Goal: Task Accomplishment & Management: Use online tool/utility

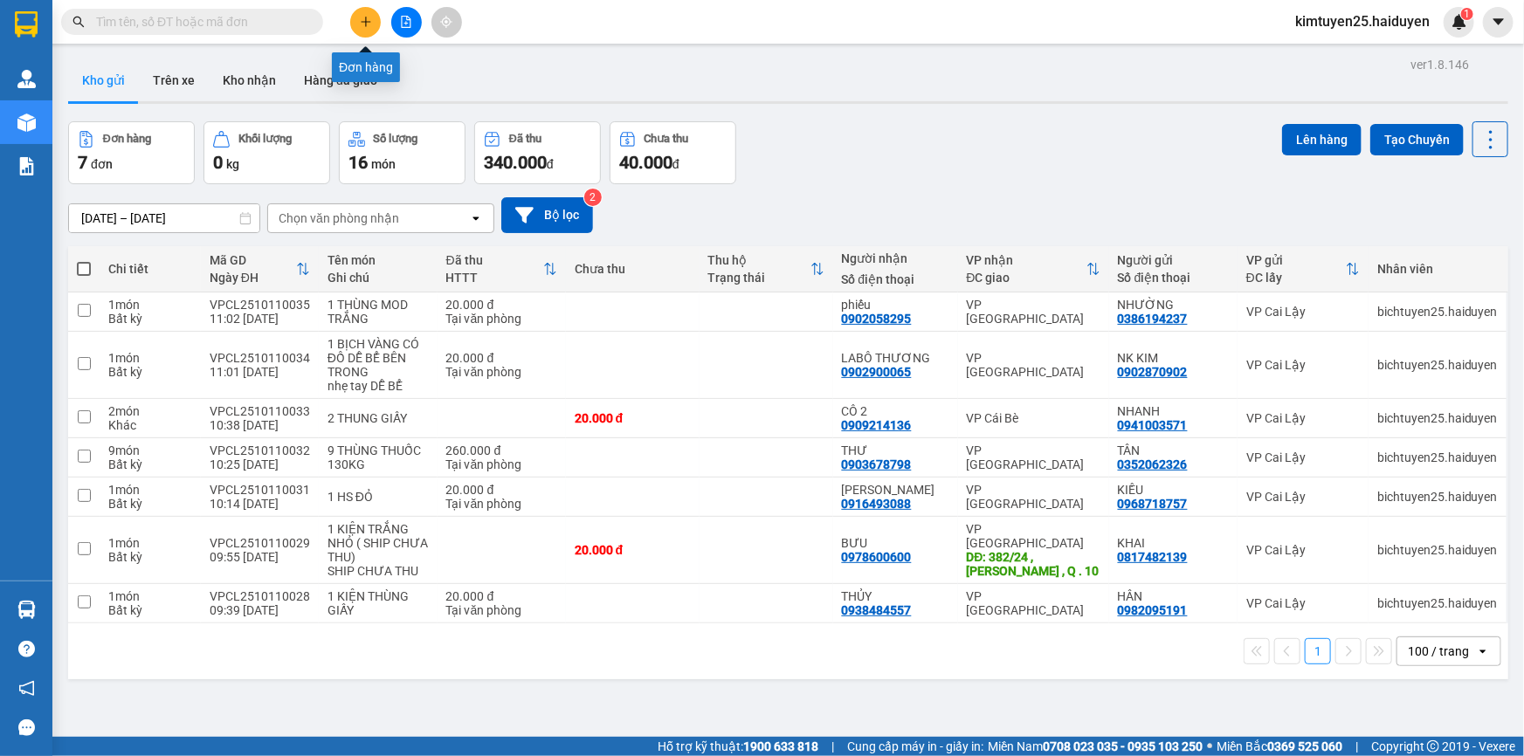
click at [367, 23] on icon "plus" at bounding box center [366, 22] width 12 height 12
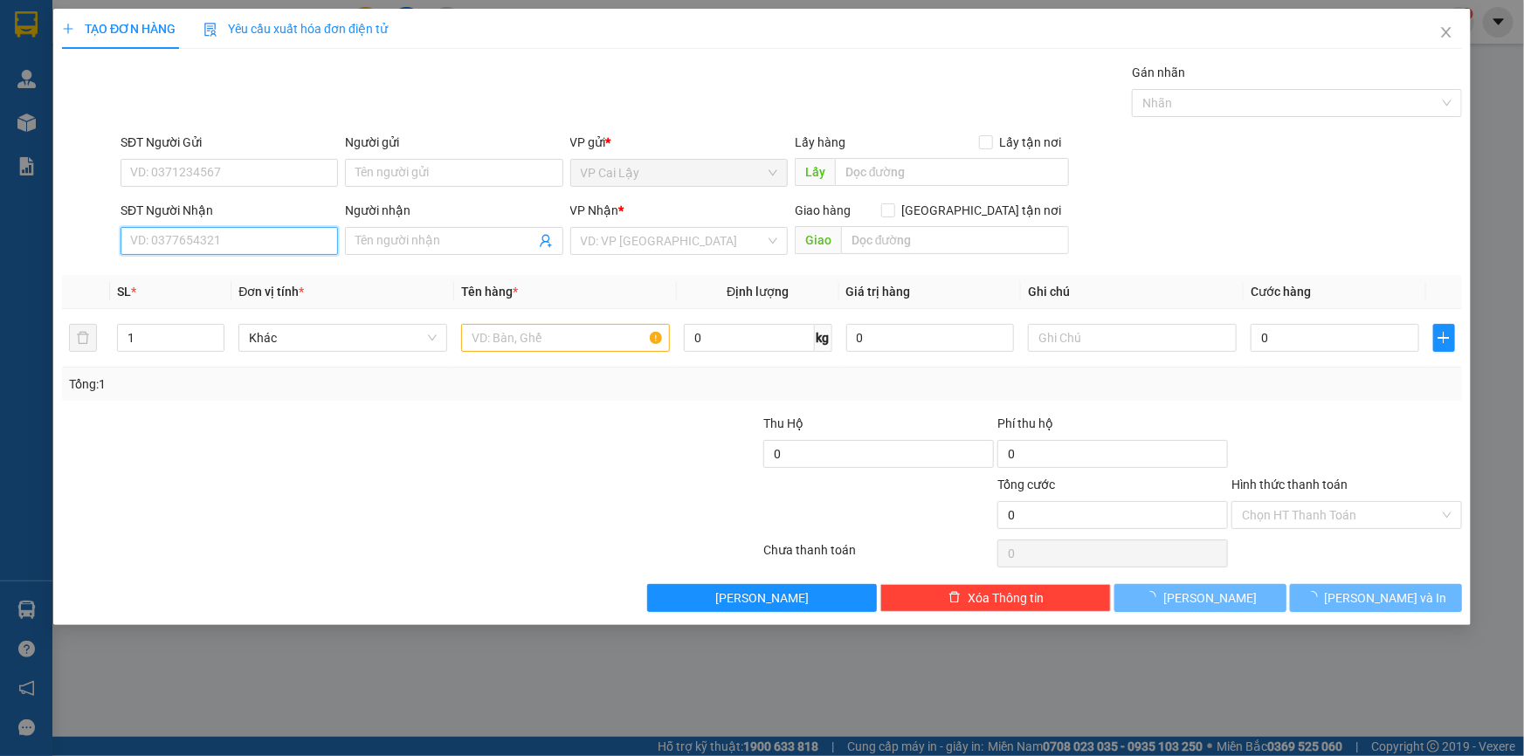
click at [271, 242] on input "SĐT Người Nhận" at bounding box center [228, 241] width 217 height 28
type input "765"
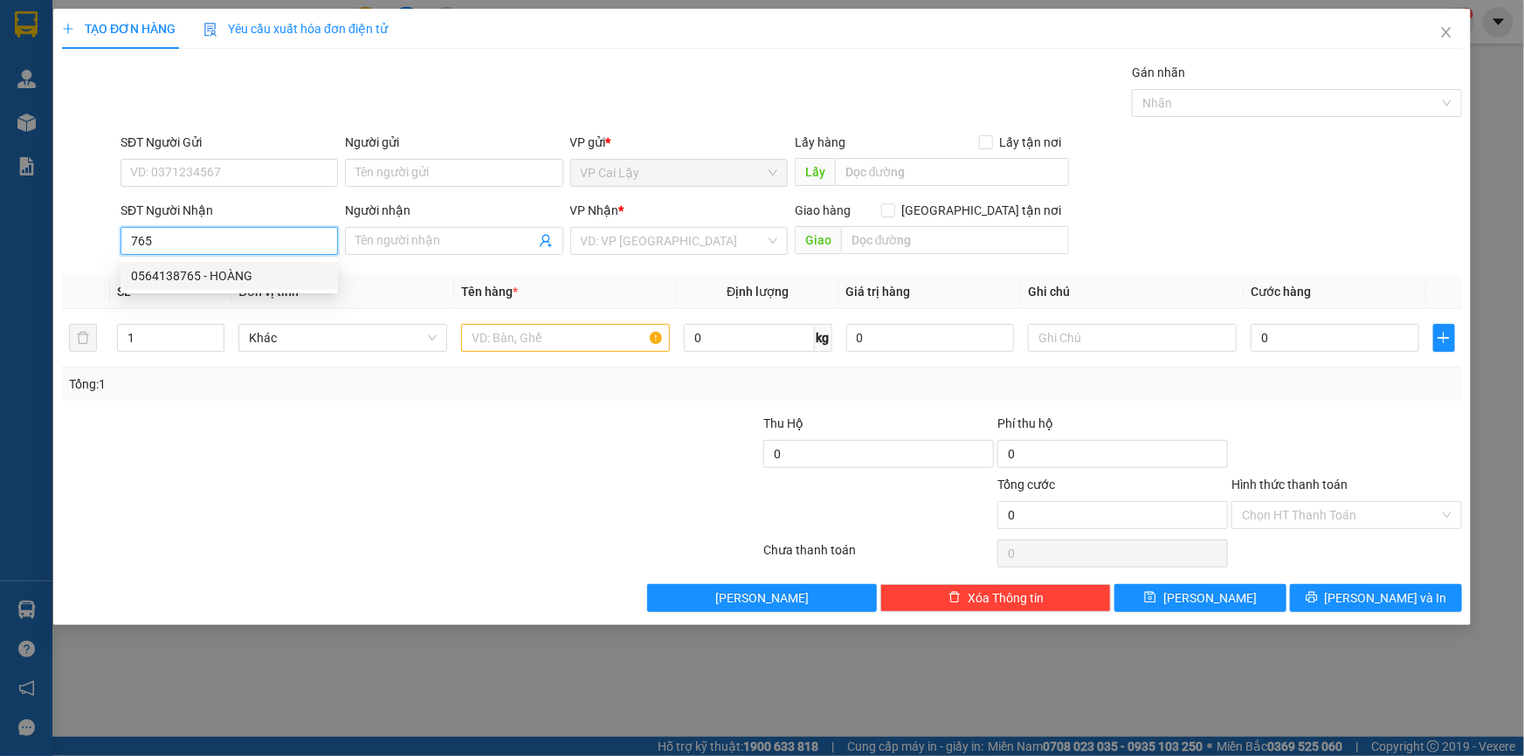
drag, startPoint x: 209, startPoint y: 233, endPoint x: 0, endPoint y: 228, distance: 208.7
click at [0, 228] on div "TẠO ĐƠN HÀNG Yêu cầu xuất hóa đơn điện tử Transit Pickup Surcharge Ids Transit …" at bounding box center [762, 378] width 1524 height 756
click at [262, 159] on input "SĐT Người Gửi" at bounding box center [228, 173] width 217 height 28
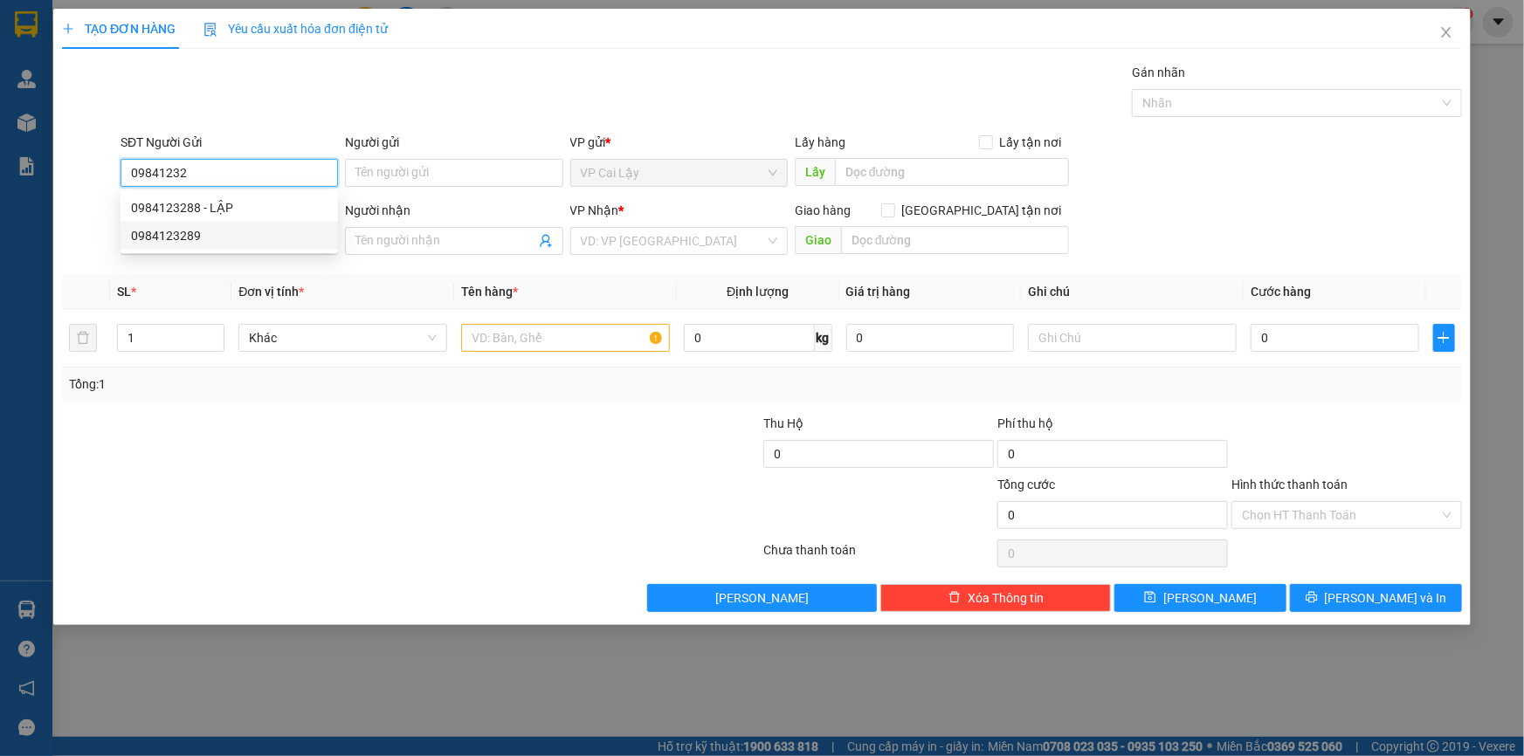
click at [182, 231] on div "0984123289" at bounding box center [229, 235] width 196 height 19
type input "0984123289"
type input "0965979765"
type input "TÂM"
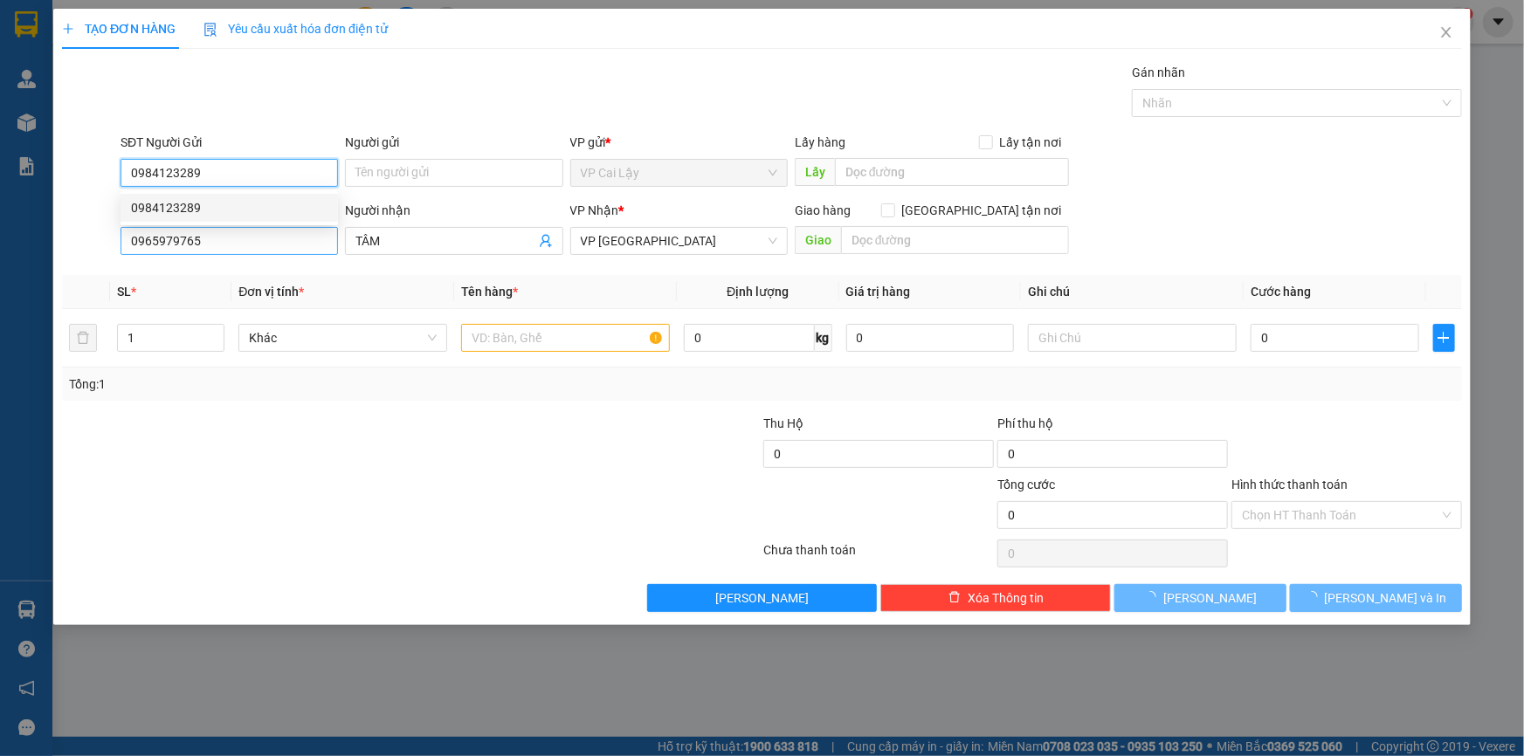
type input "60.000"
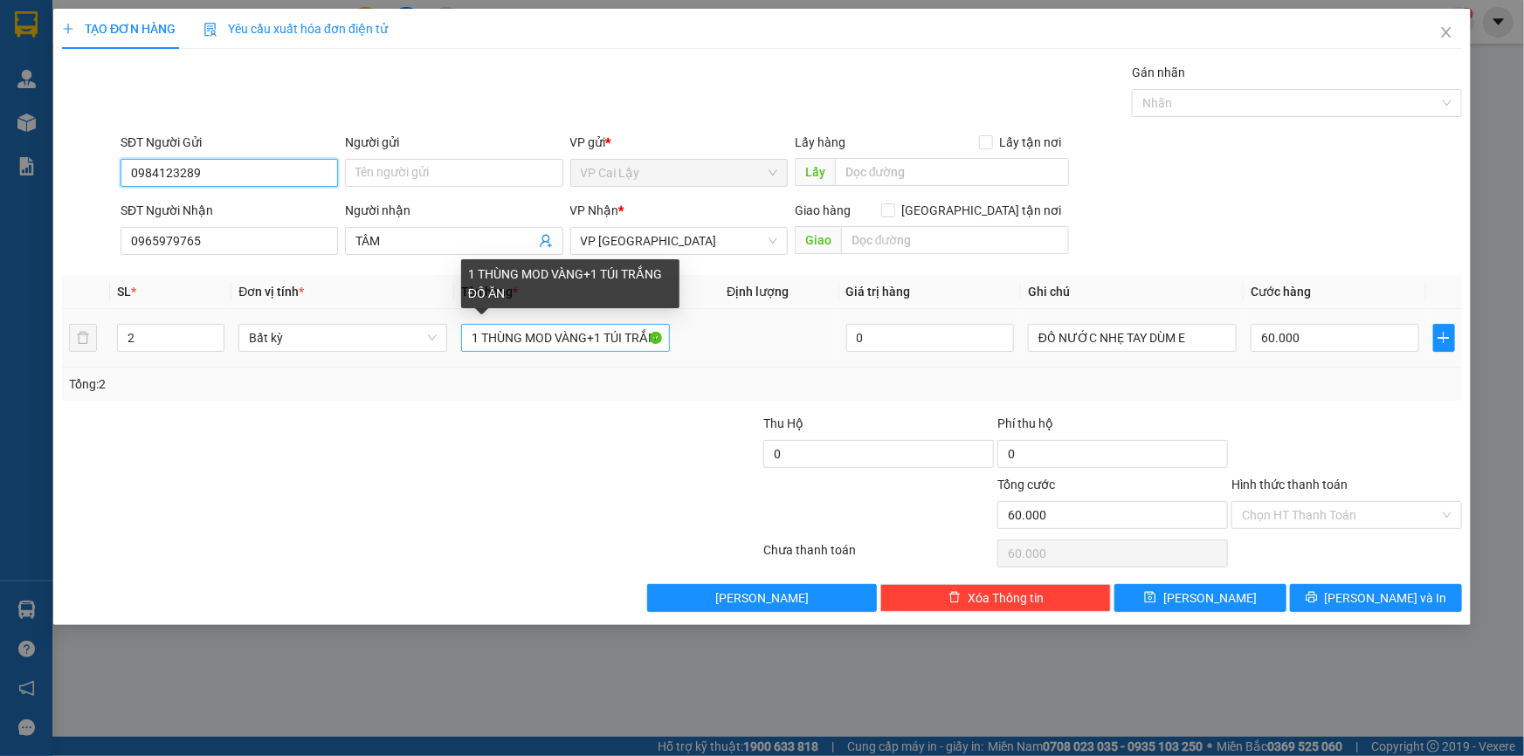
type input "0984123289"
drag, startPoint x: 591, startPoint y: 339, endPoint x: 1071, endPoint y: 485, distance: 501.8
click at [1071, 485] on div "Transit Pickup Surcharge Ids Transit Deliver Surcharge Ids Transit Deliver Surc…" at bounding box center [762, 337] width 1400 height 549
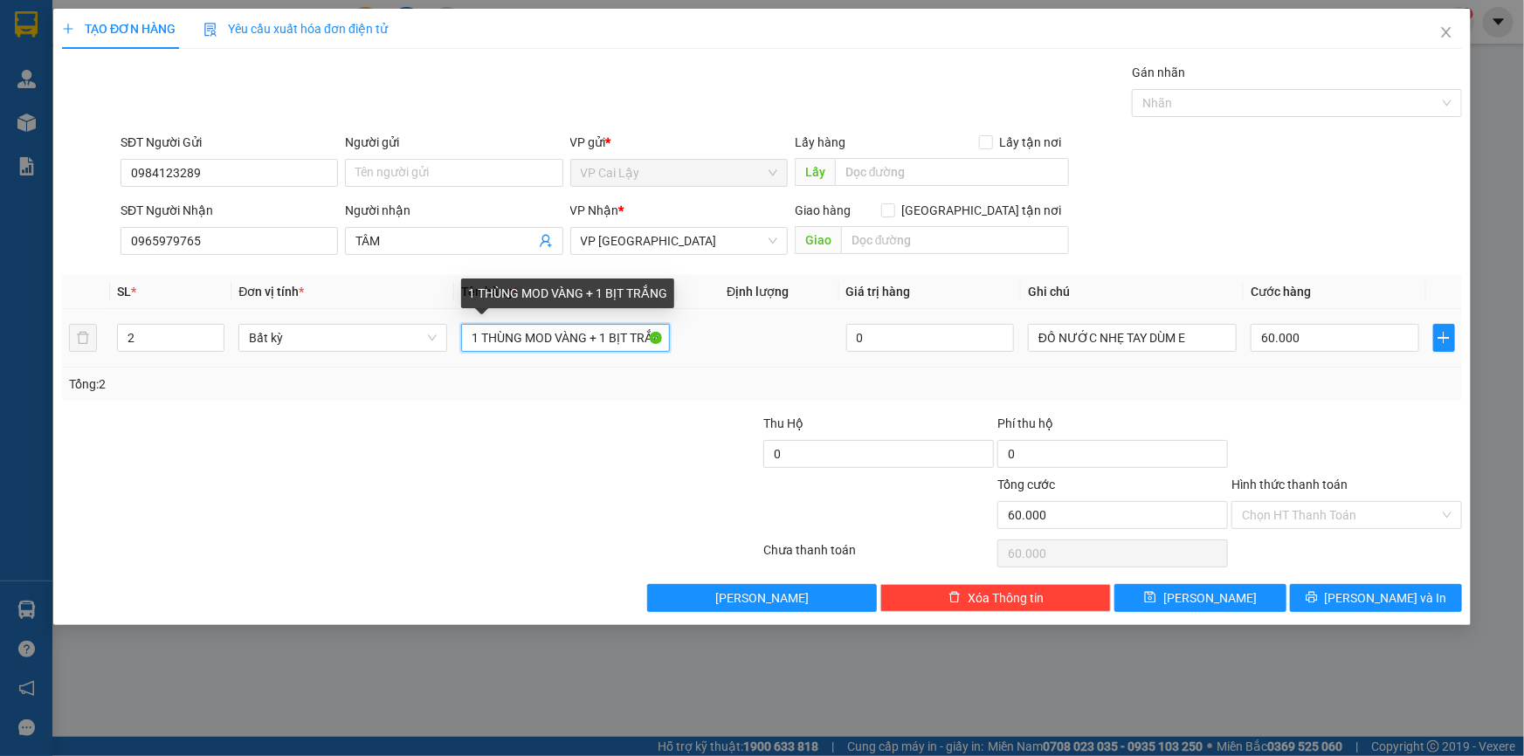
scroll to position [0, 15]
type input "1 THÙNG MOD VÀNG + 1 BỊT TRẮNG"
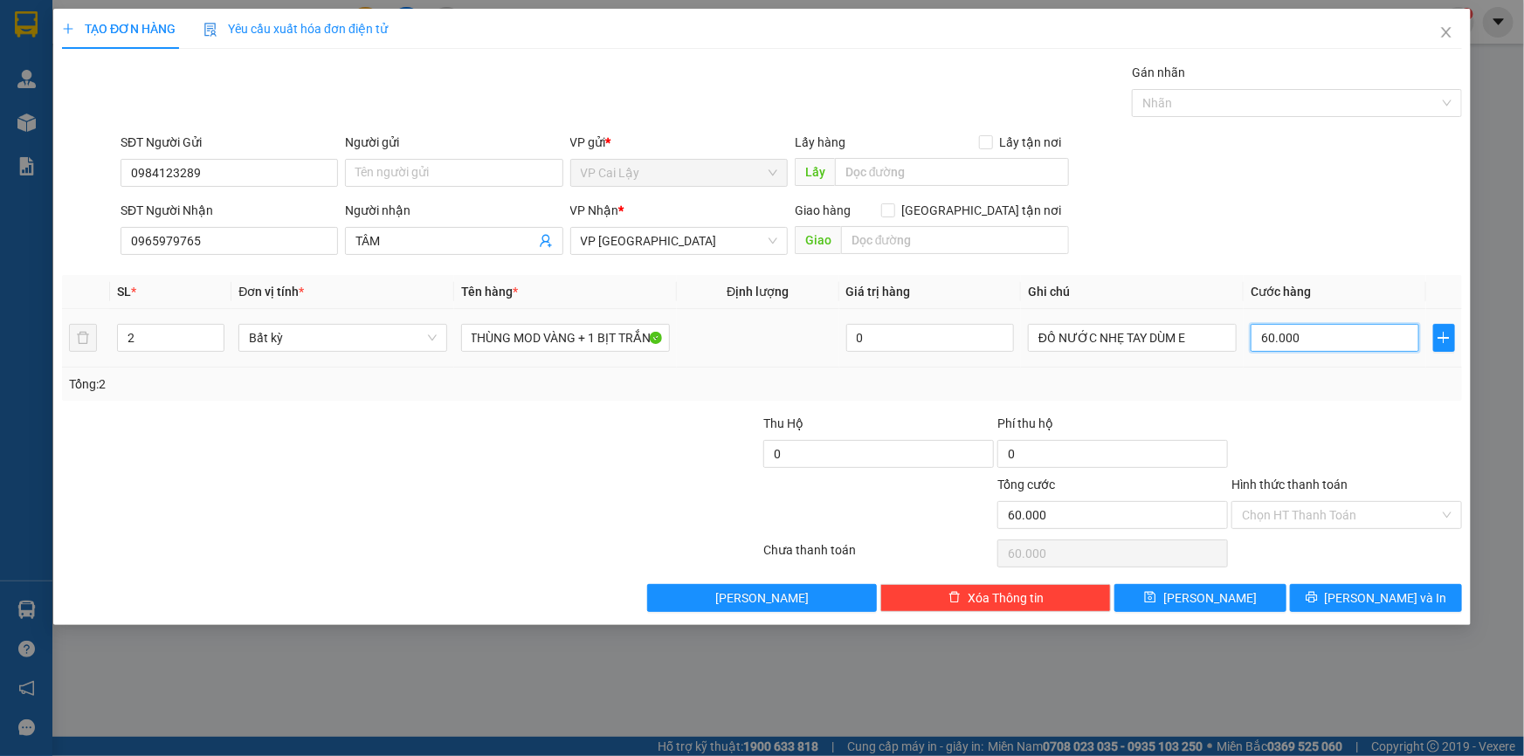
click at [1345, 336] on input "60.000" at bounding box center [1334, 338] width 169 height 28
type input "4"
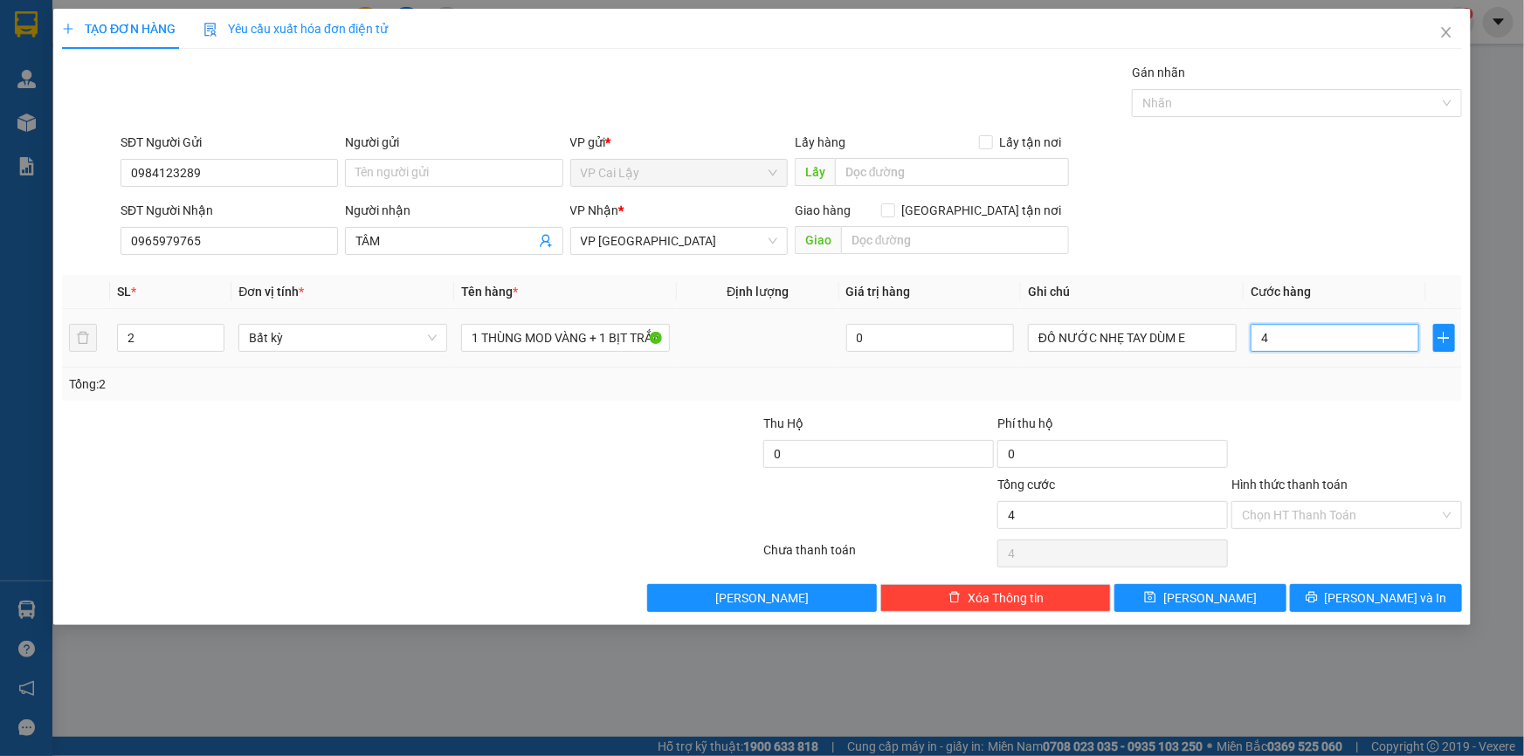
type input "40"
click at [1379, 430] on div at bounding box center [1346, 444] width 234 height 61
type input "40.000"
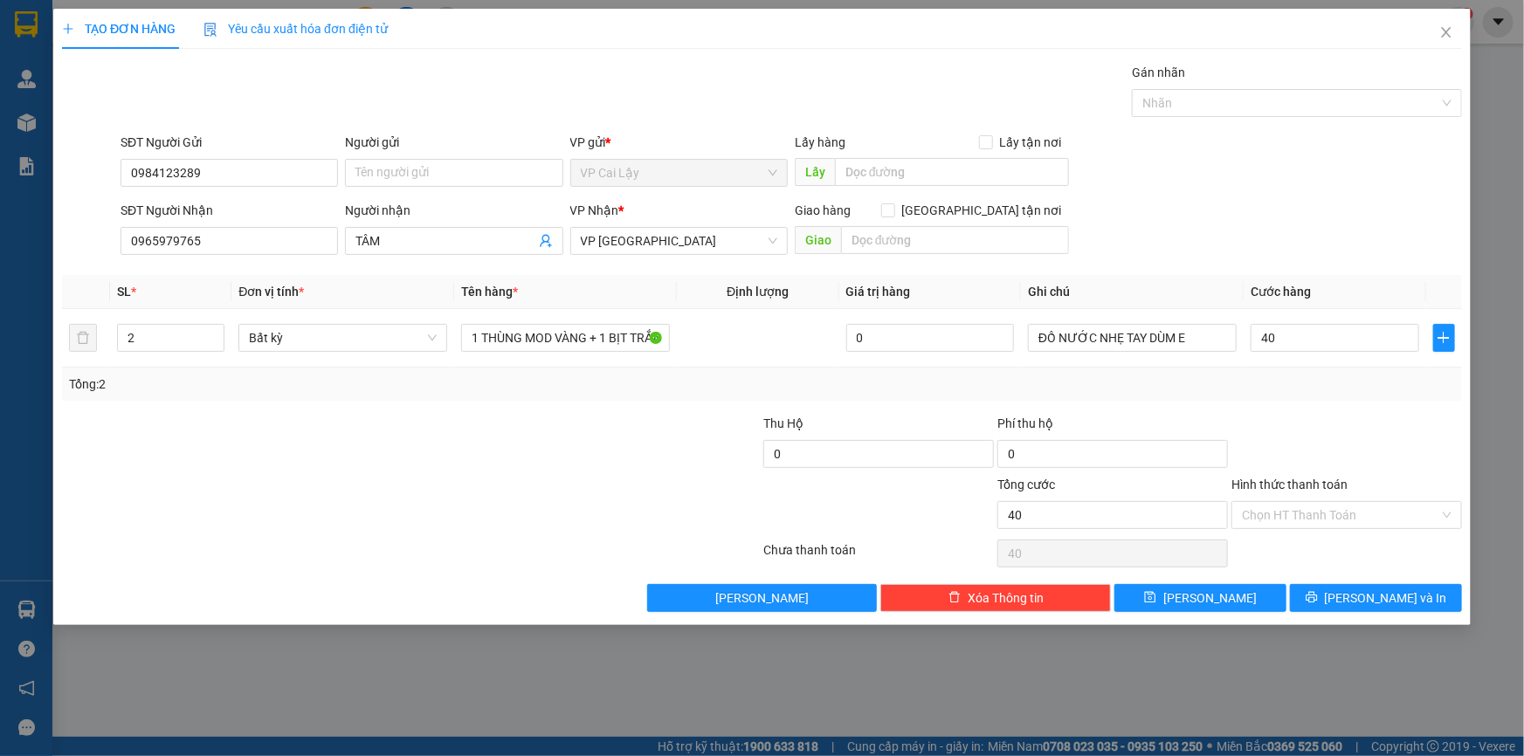
type input "40.000"
click at [1336, 512] on input "Hình thức thanh toán" at bounding box center [1340, 515] width 197 height 26
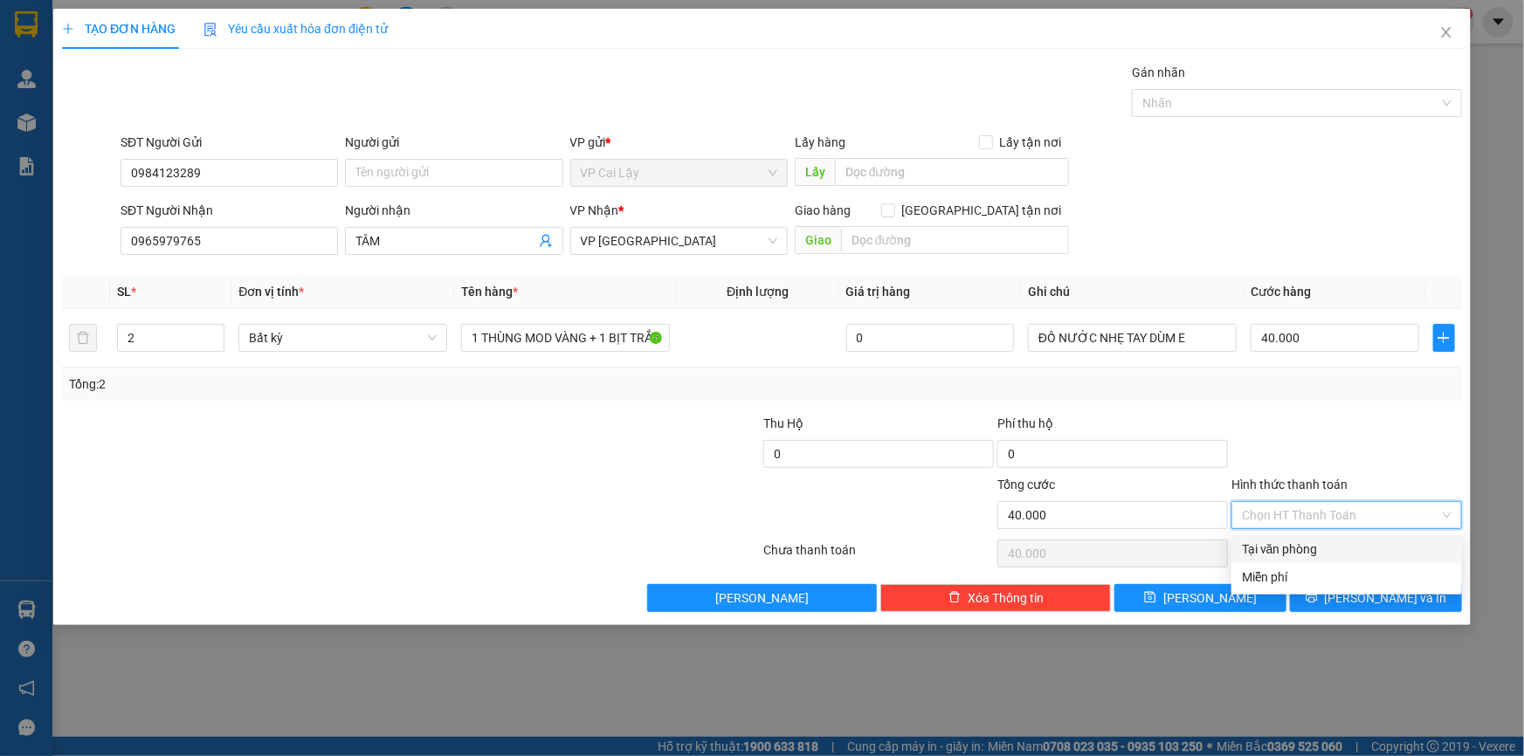
click at [1339, 544] on div "Tại văn phòng" at bounding box center [1347, 549] width 210 height 19
type input "0"
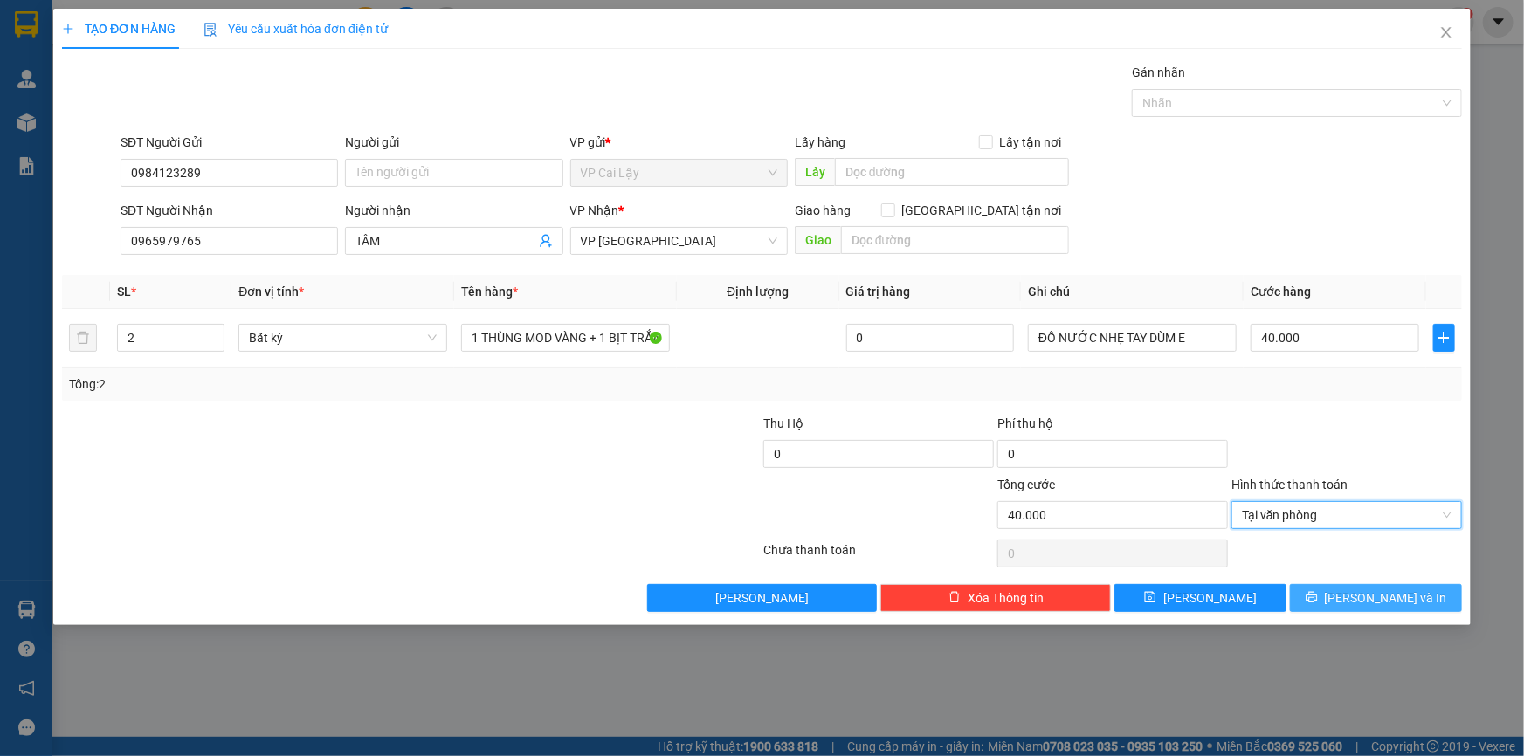
click at [1390, 596] on span "Lưu và In" at bounding box center [1385, 597] width 122 height 19
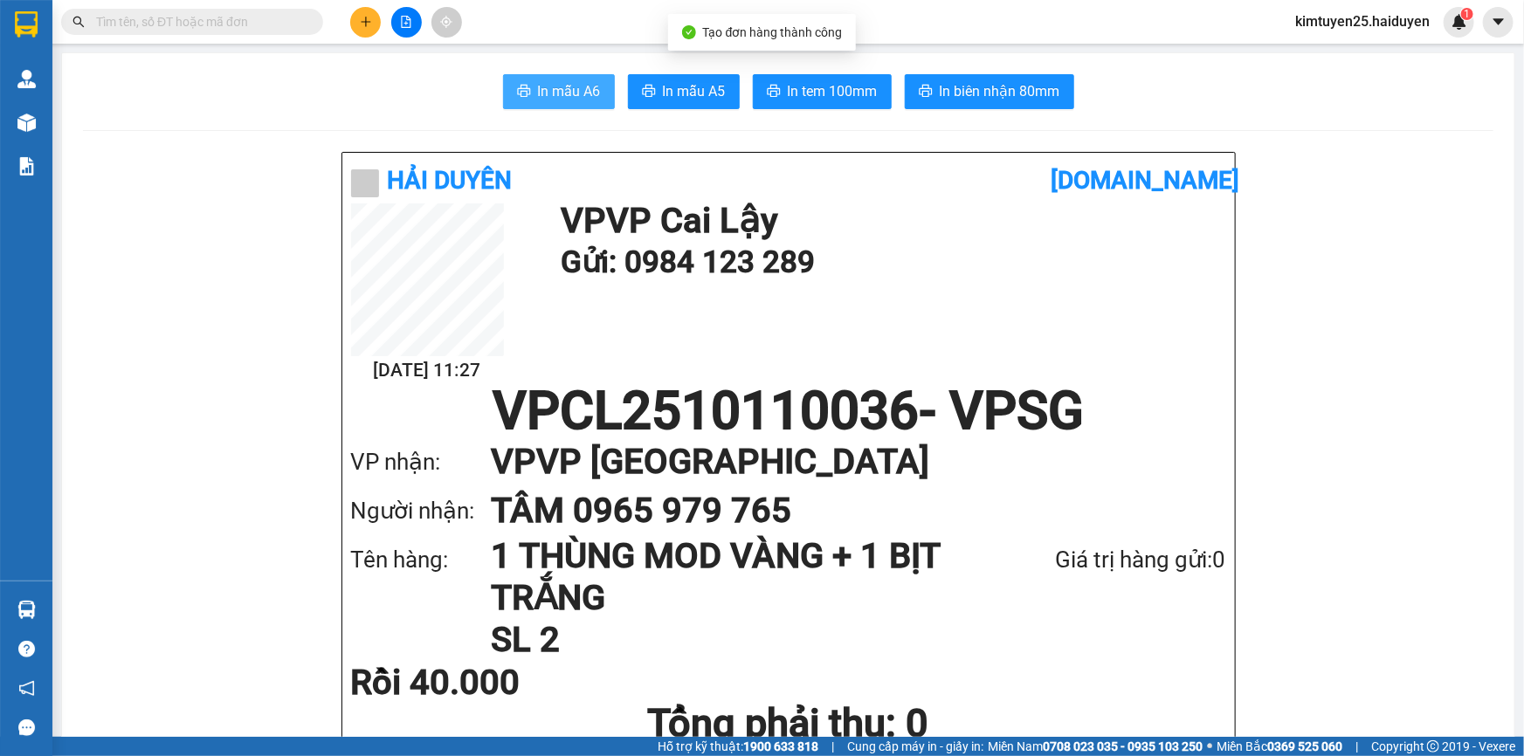
click at [551, 100] on span "In mẫu A6" at bounding box center [569, 91] width 63 height 22
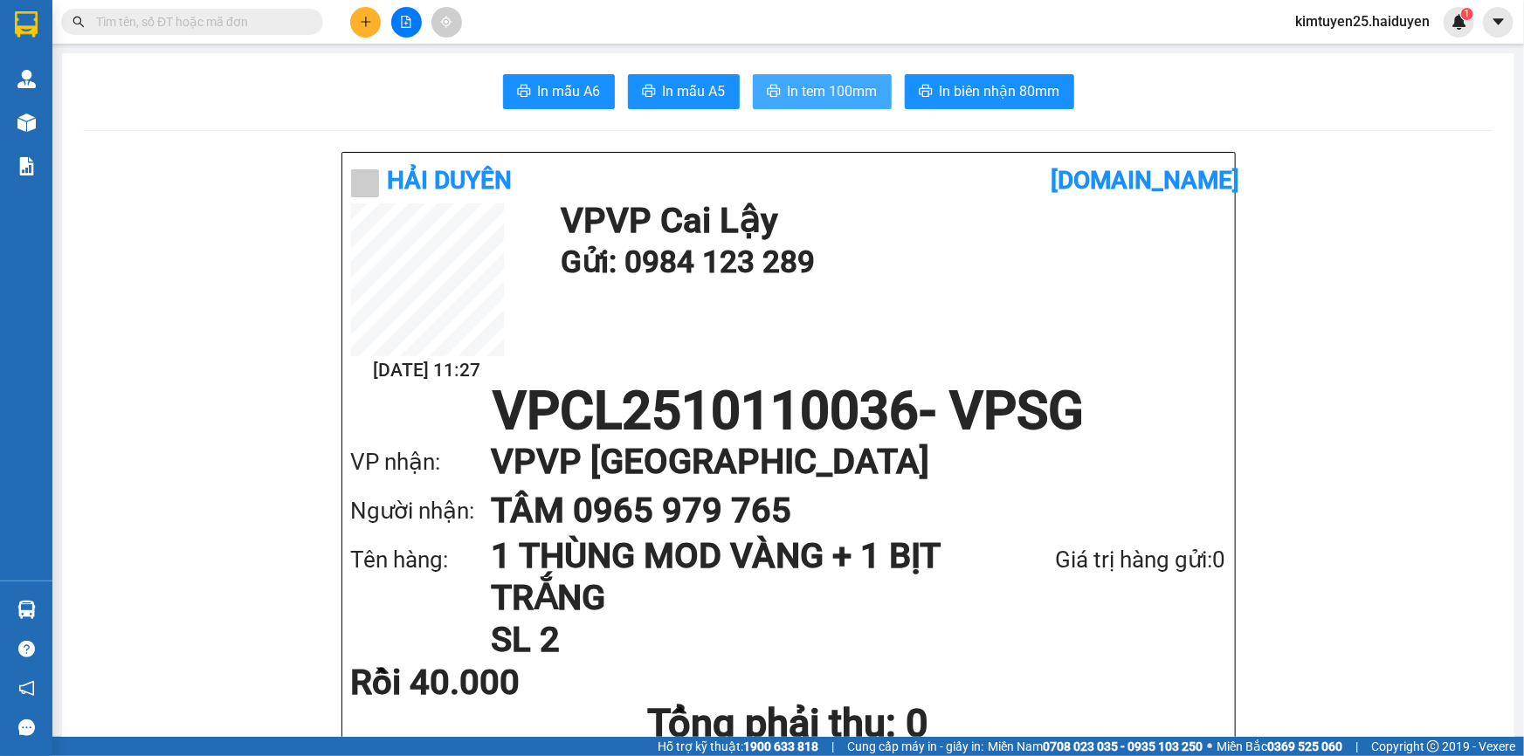
click at [844, 78] on button "In tem 100mm" at bounding box center [822, 91] width 139 height 35
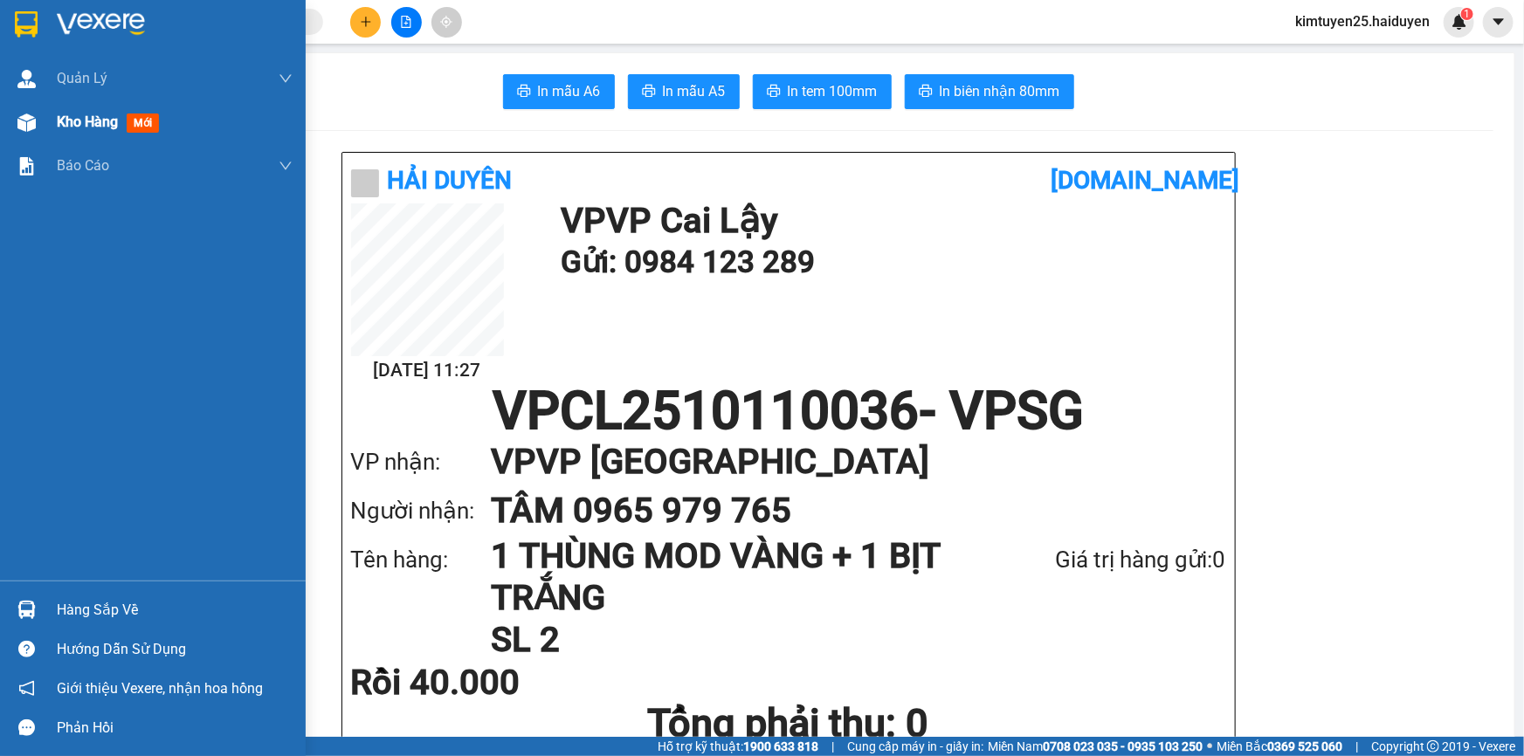
click at [79, 114] on span "Kho hàng" at bounding box center [87, 122] width 61 height 17
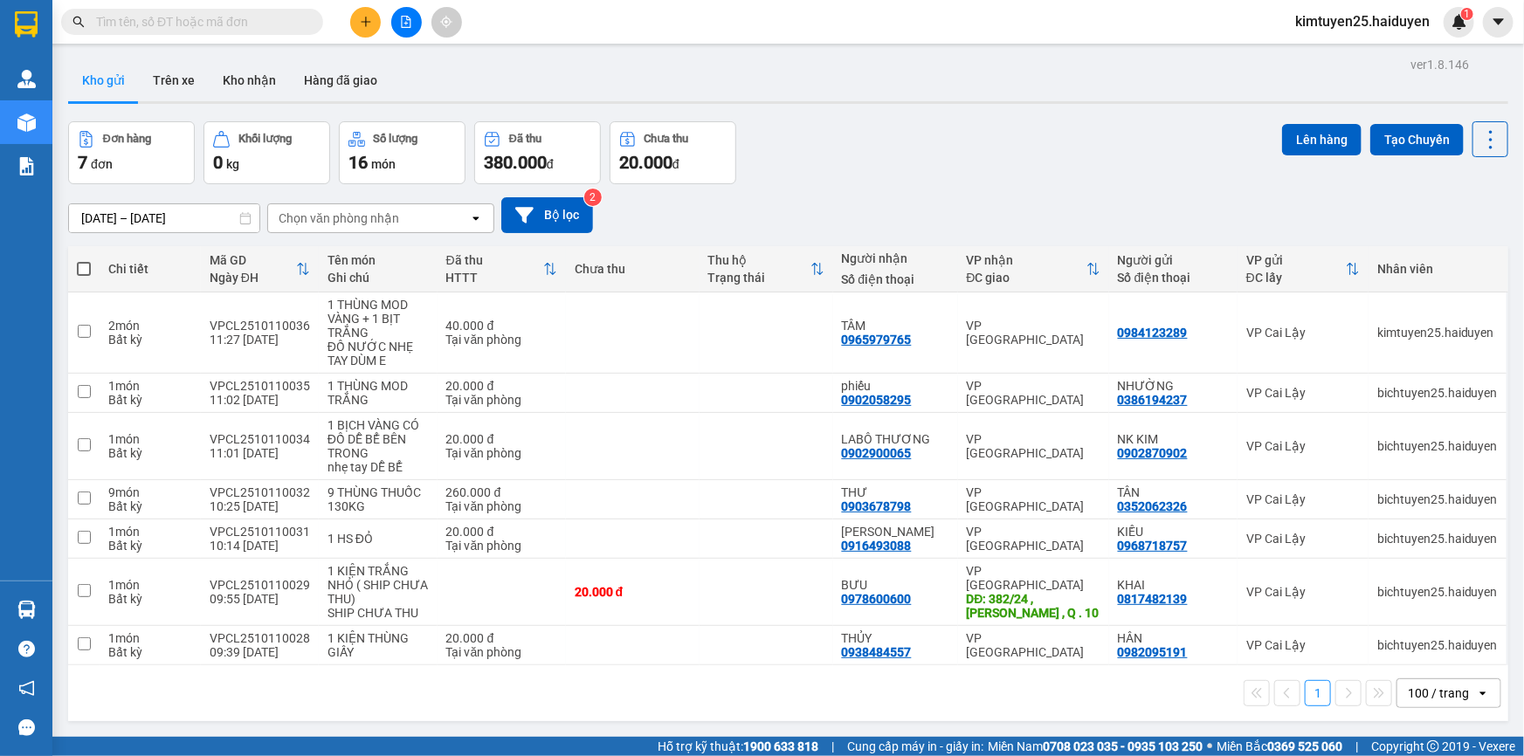
click at [954, 160] on div "Đơn hàng 7 đơn Khối lượng 0 kg Số lượng 16 món Đã thu 380.000 đ Chưa thu 20.000…" at bounding box center [788, 152] width 1440 height 63
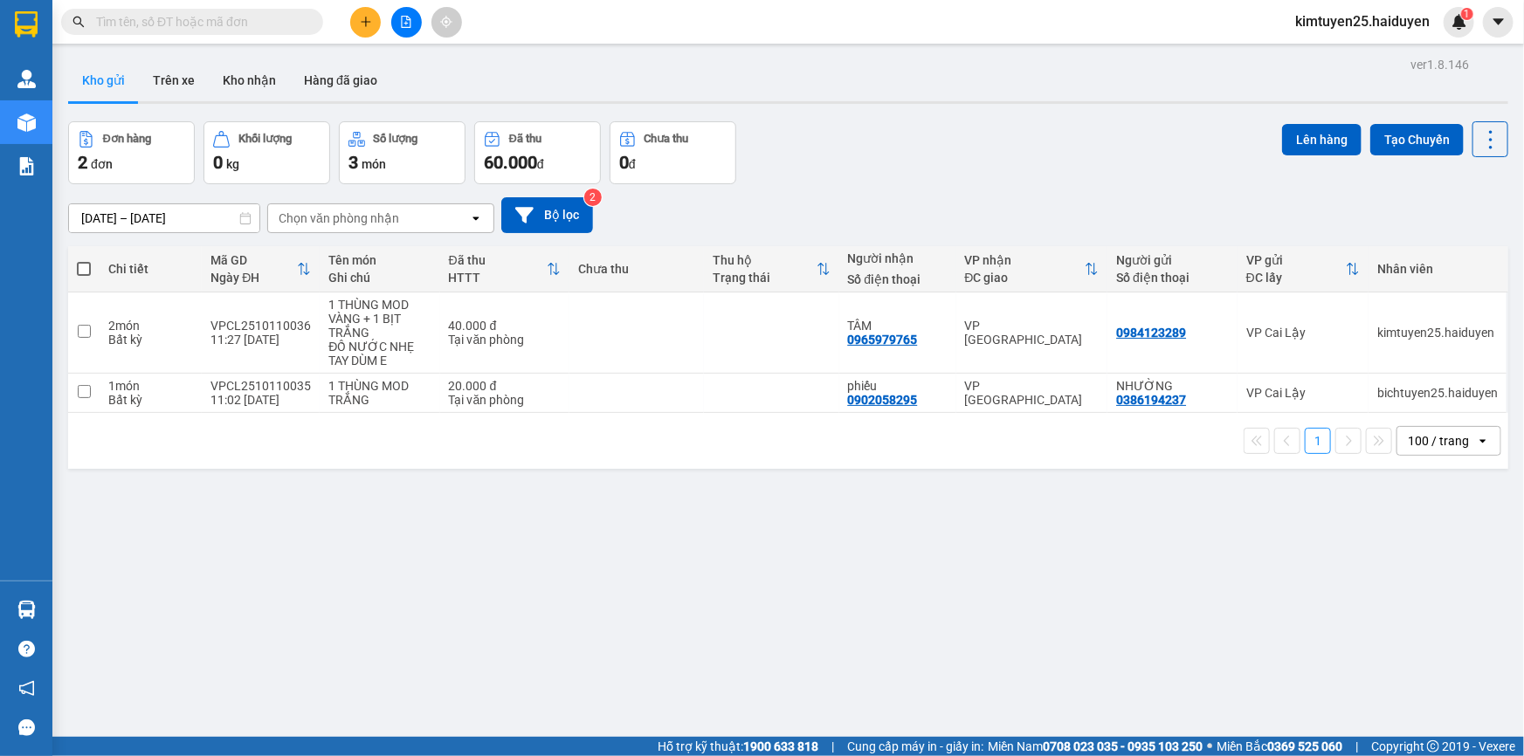
click at [875, 178] on div "Đơn hàng 2 đơn Khối lượng 0 kg Số lượng 3 món Đã thu 60.000 đ Chưa thu 0 đ Lên …" at bounding box center [788, 152] width 1440 height 63
click at [834, 453] on div "1 100 / trang open" at bounding box center [788, 441] width 1426 height 30
click at [686, 336] on td at bounding box center [636, 332] width 134 height 81
checkbox input "true"
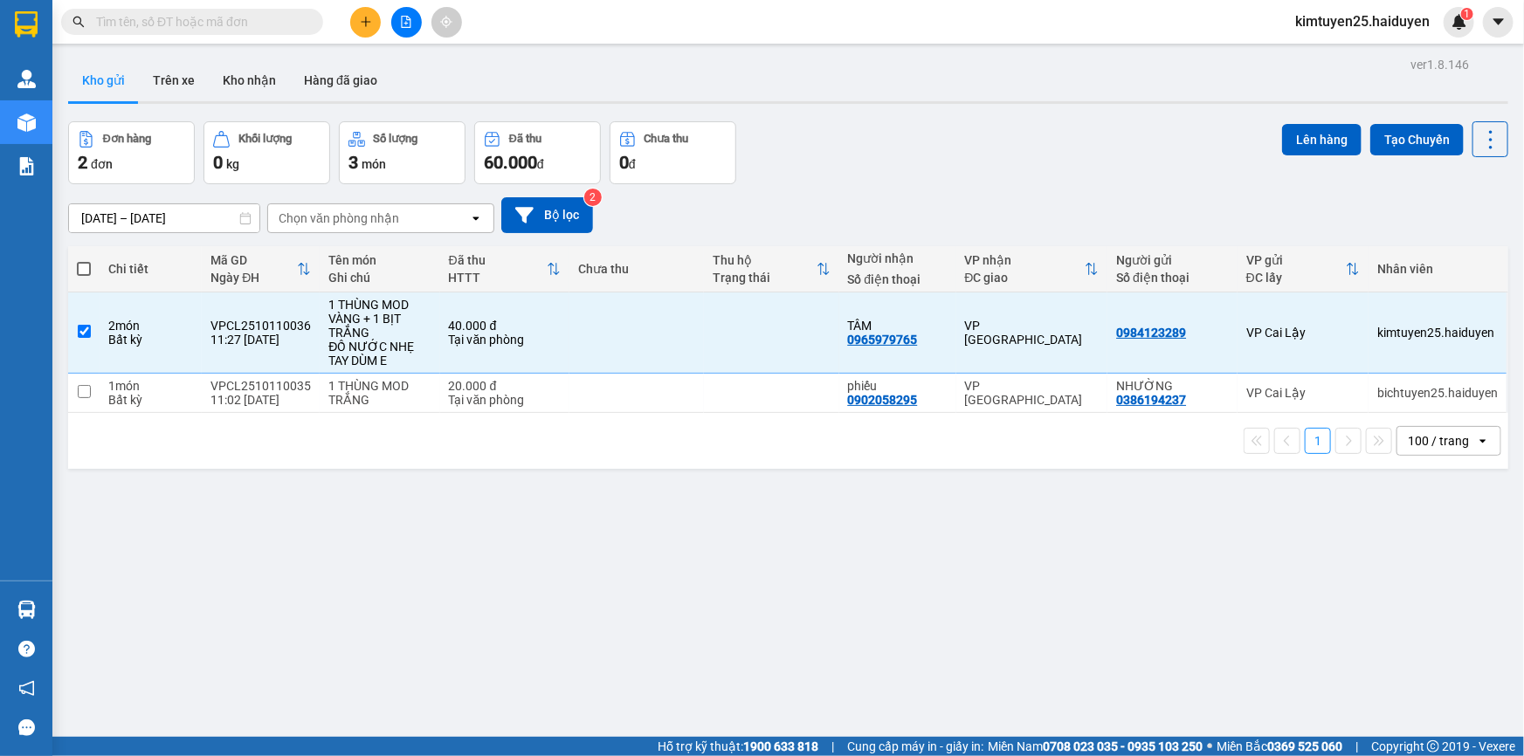
click at [701, 419] on div "1 100 / trang open" at bounding box center [788, 441] width 1440 height 56
click at [781, 392] on td at bounding box center [771, 393] width 134 height 39
checkbox input "true"
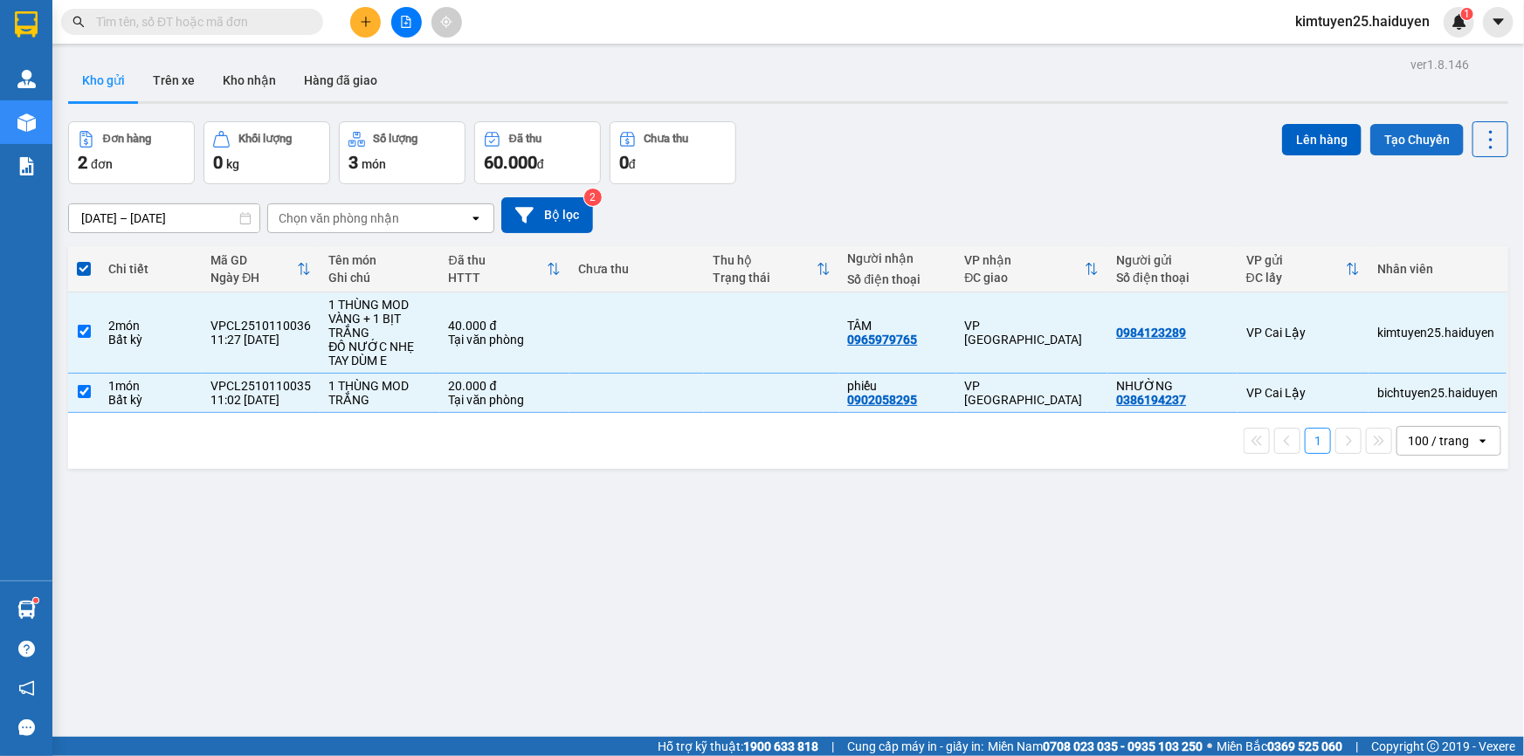
click at [1400, 127] on button "Tạo Chuyến" at bounding box center [1416, 139] width 93 height 31
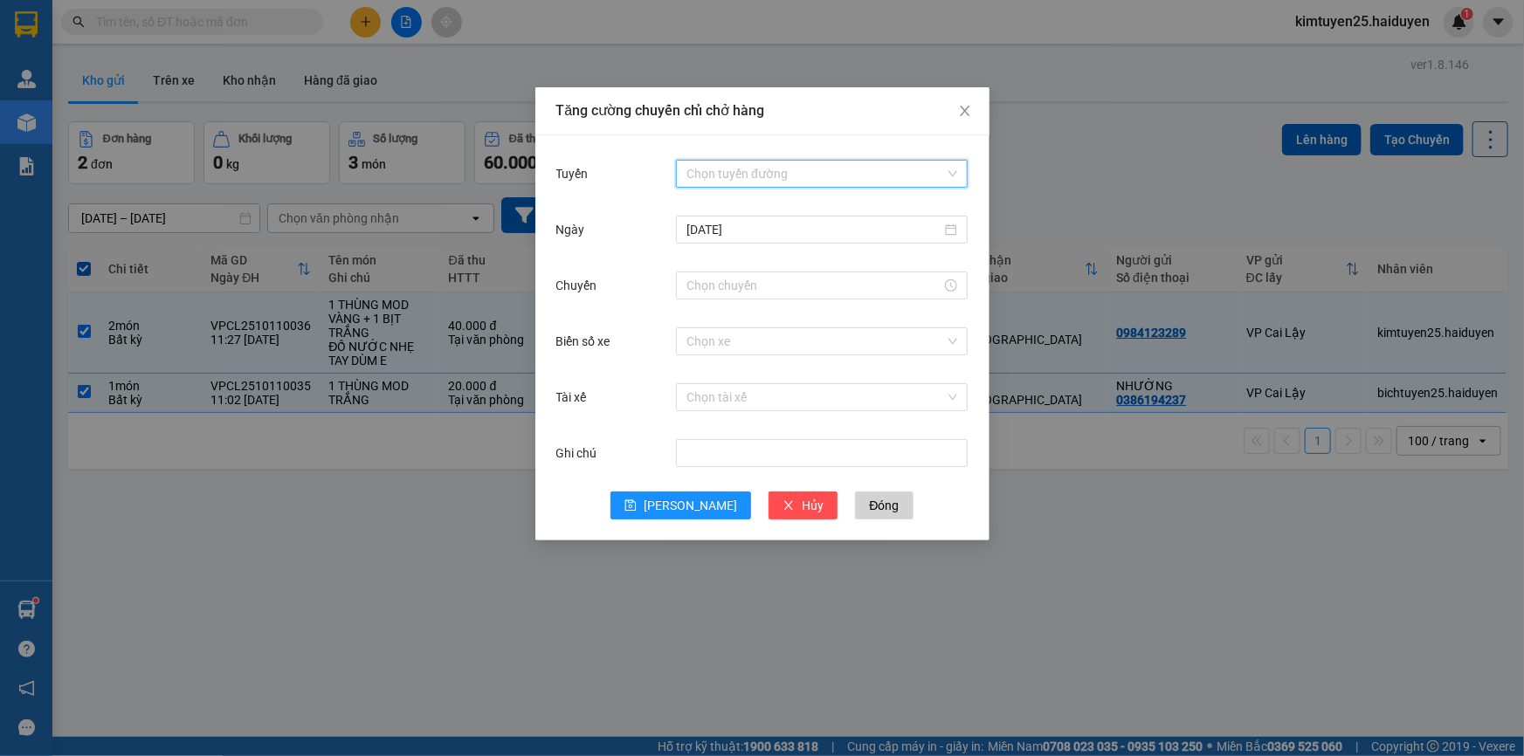
click at [793, 162] on input "Tuyến" at bounding box center [815, 174] width 258 height 26
click at [769, 236] on div "Cái Bè - [GEOGRAPHIC_DATA]" at bounding box center [821, 236] width 271 height 19
click at [759, 292] on input "Chuyến" at bounding box center [813, 285] width 255 height 19
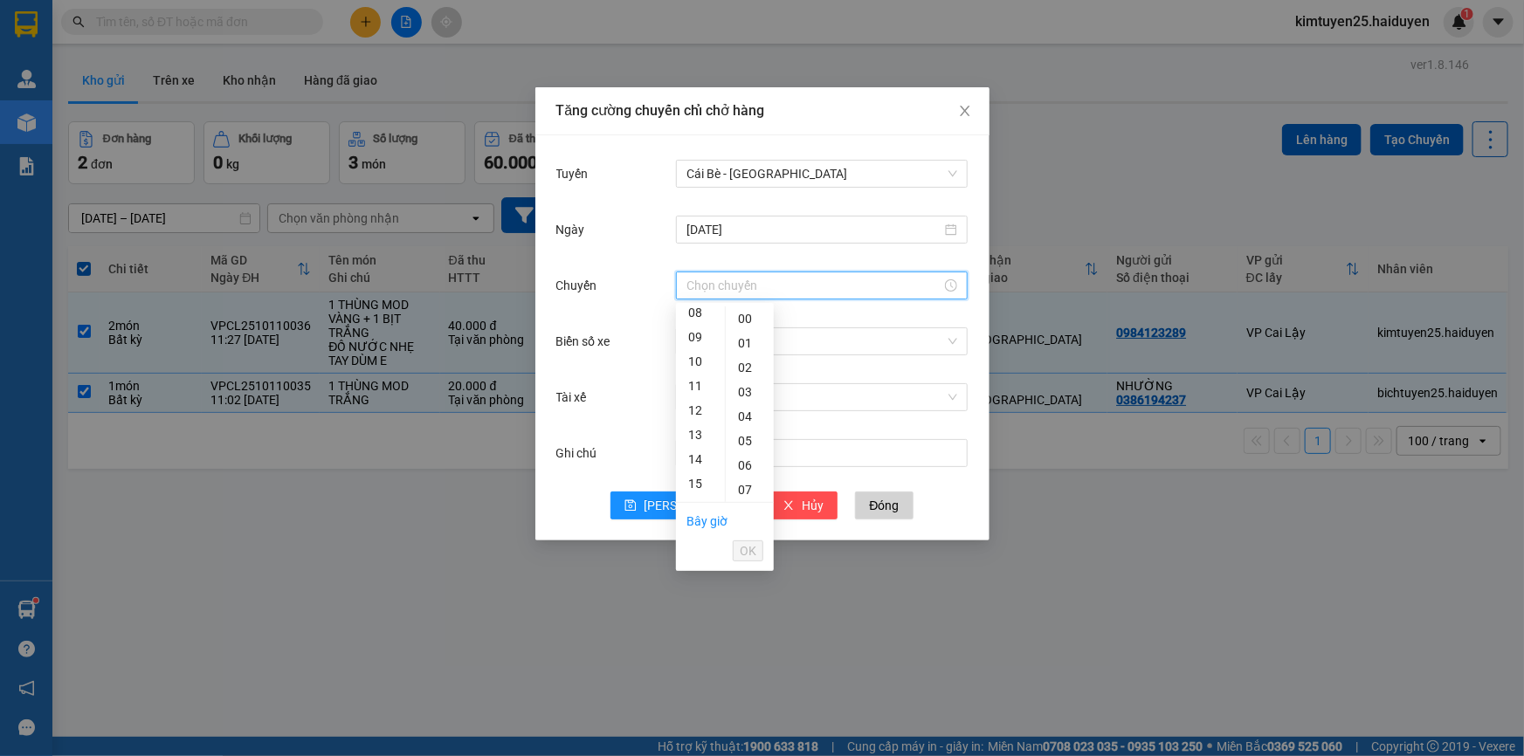
scroll to position [212, 0]
click at [705, 367] on div "11" at bounding box center [700, 375] width 49 height 24
click at [748, 355] on div "31" at bounding box center [750, 359] width 48 height 24
type input "11:31"
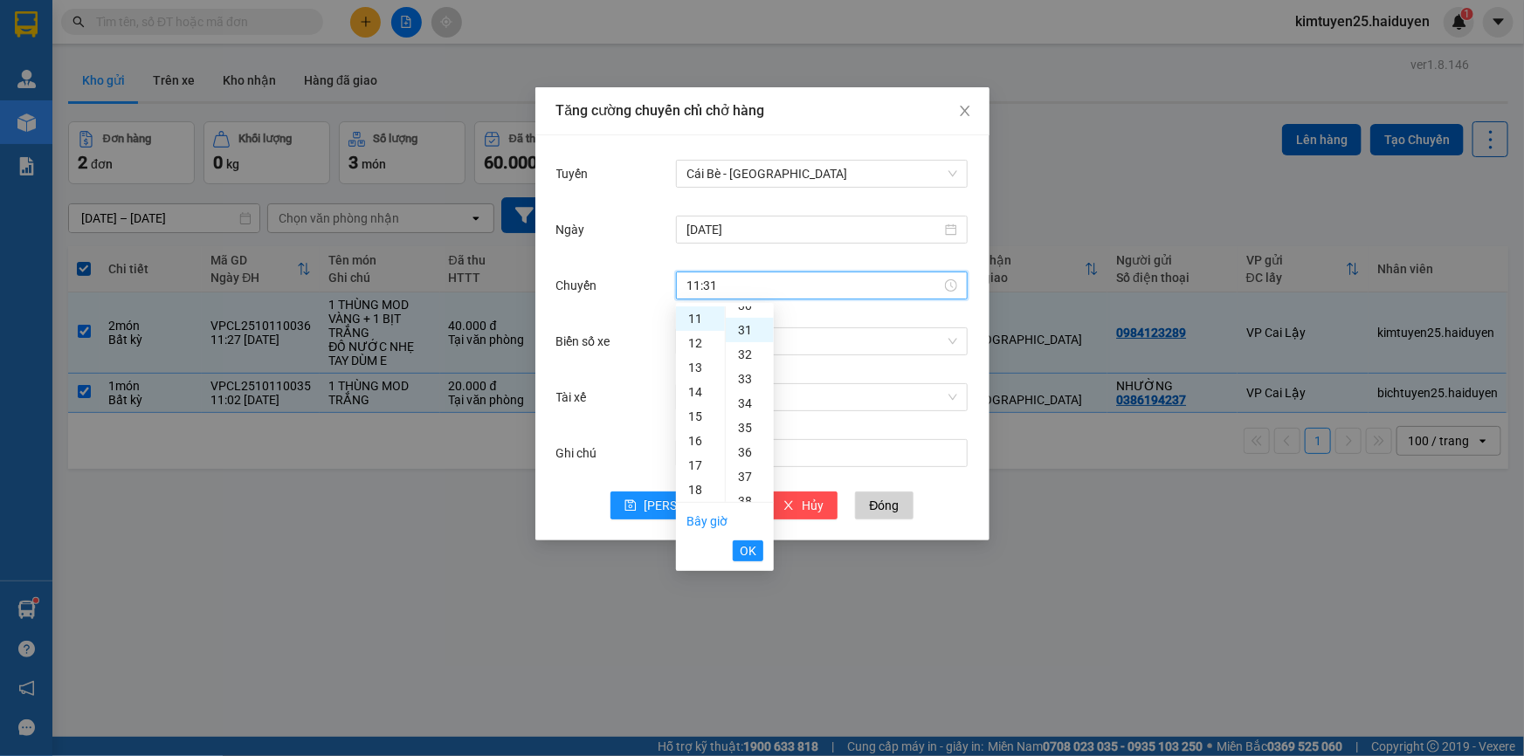
scroll to position [758, 0]
click at [760, 553] on button "OK" at bounding box center [748, 550] width 31 height 21
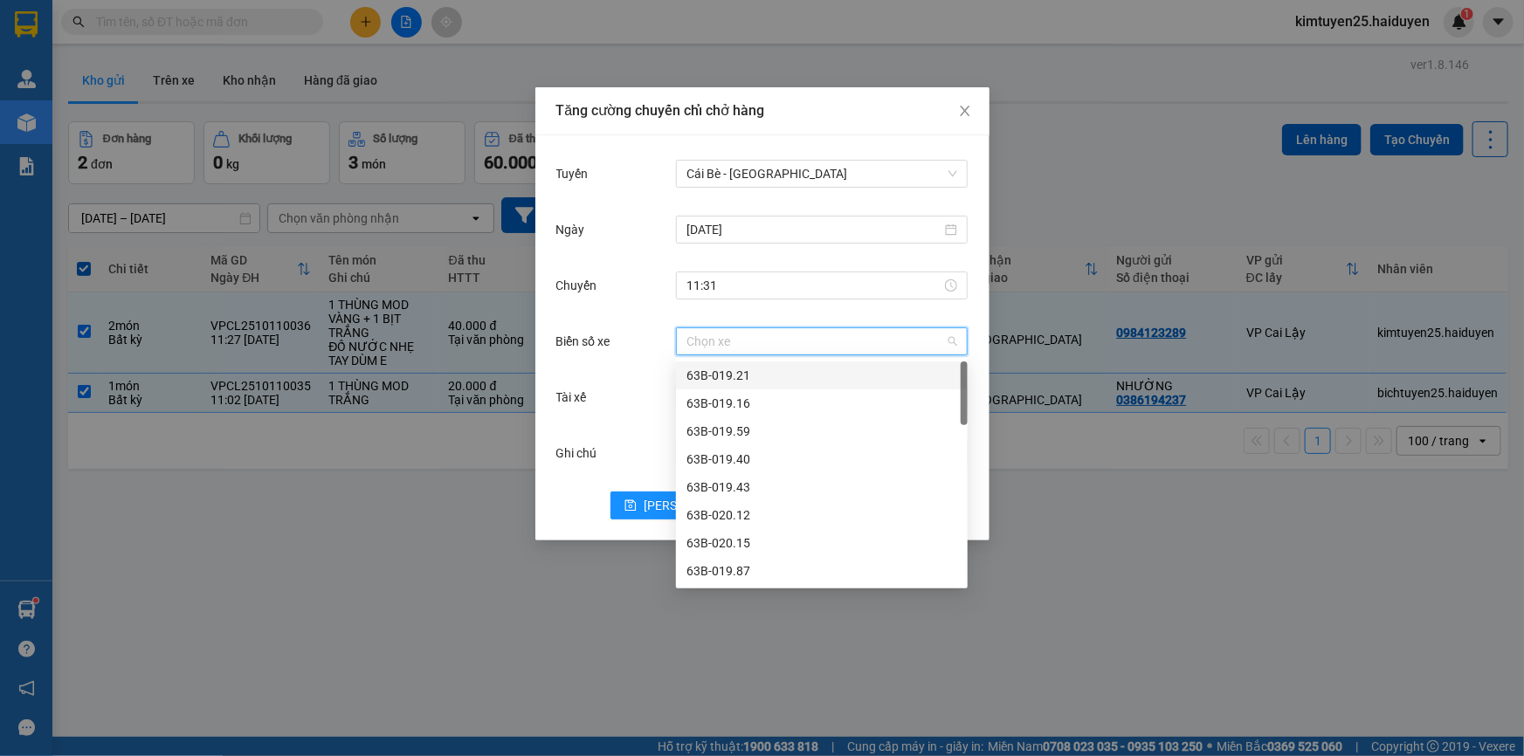
click at [705, 341] on input "Biển số xe" at bounding box center [815, 341] width 258 height 26
type input "76"
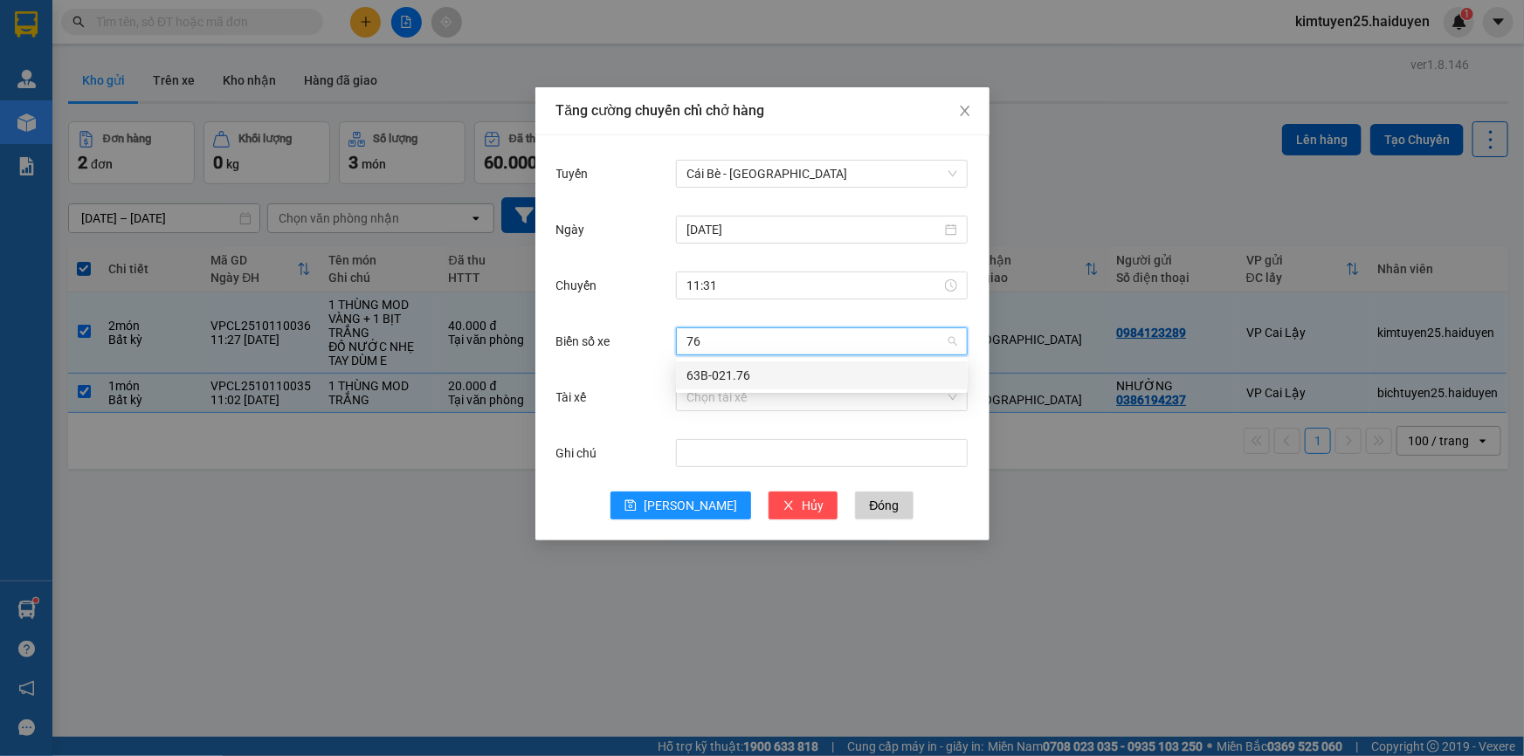
click at [753, 363] on div "63B-021.76" at bounding box center [822, 375] width 292 height 28
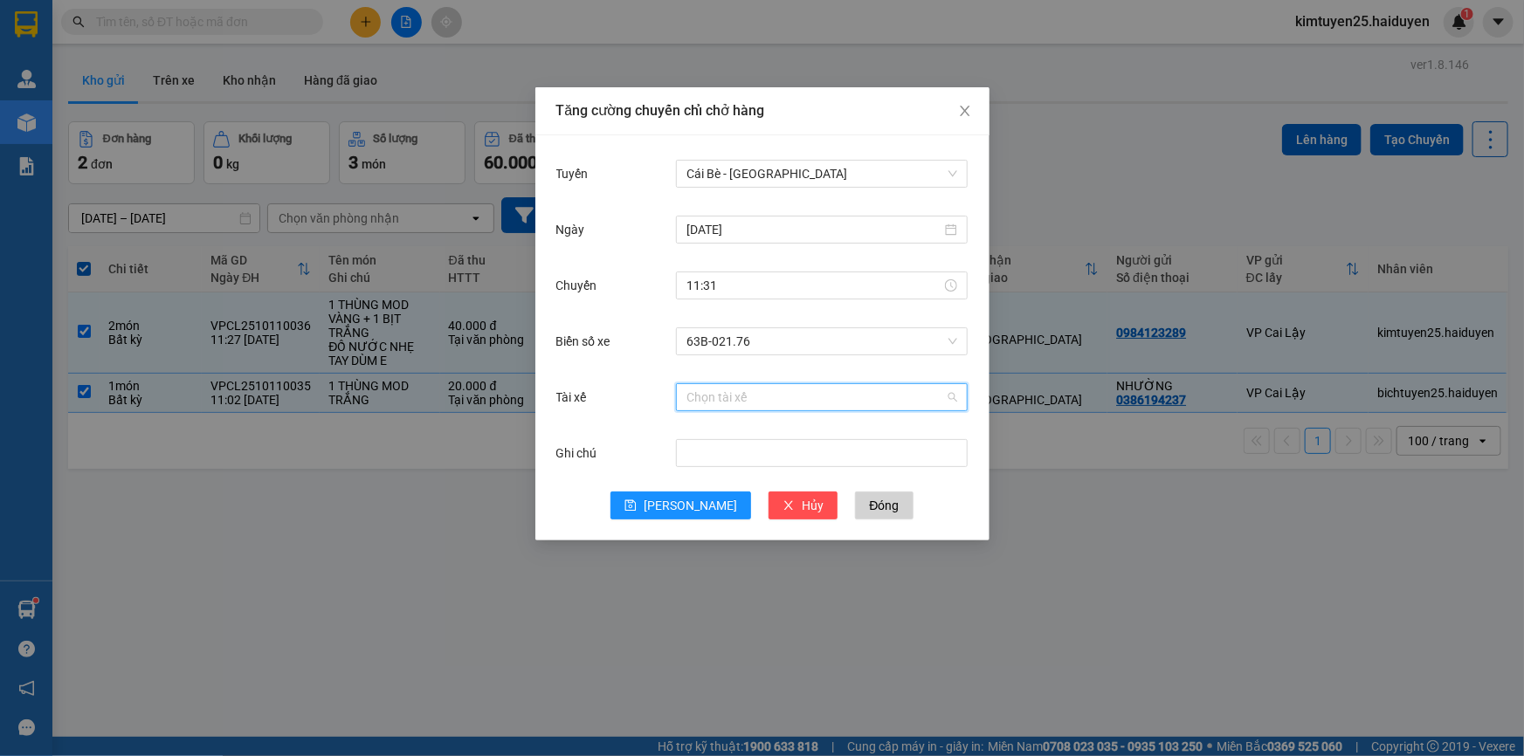
click at [726, 403] on input "Tài xế" at bounding box center [815, 397] width 258 height 26
type input "DUY"
click at [733, 457] on div "[PERSON_NAME]" at bounding box center [821, 459] width 271 height 19
click at [698, 499] on span "[PERSON_NAME]" at bounding box center [689, 505] width 93 height 19
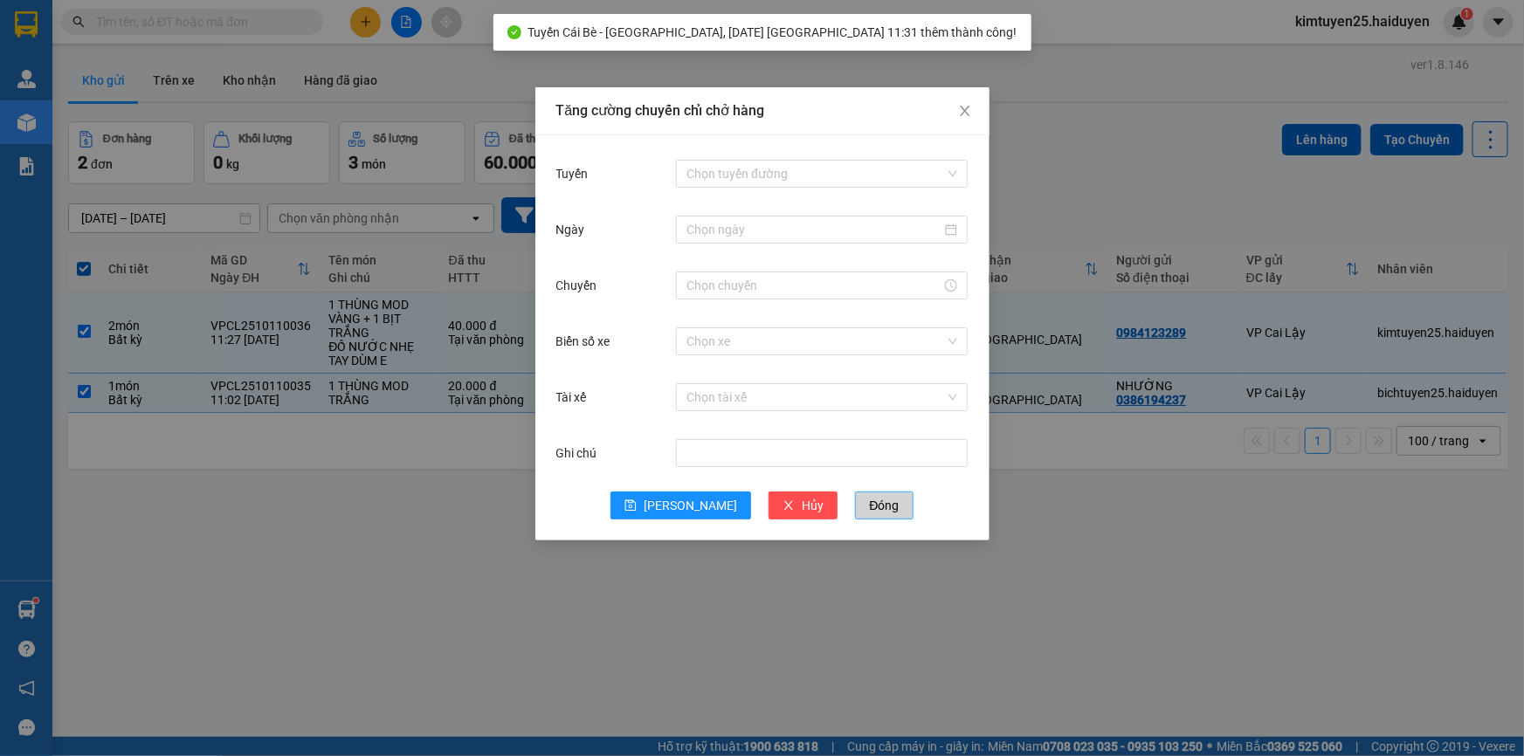
click at [863, 508] on button "Đóng" at bounding box center [884, 506] width 58 height 28
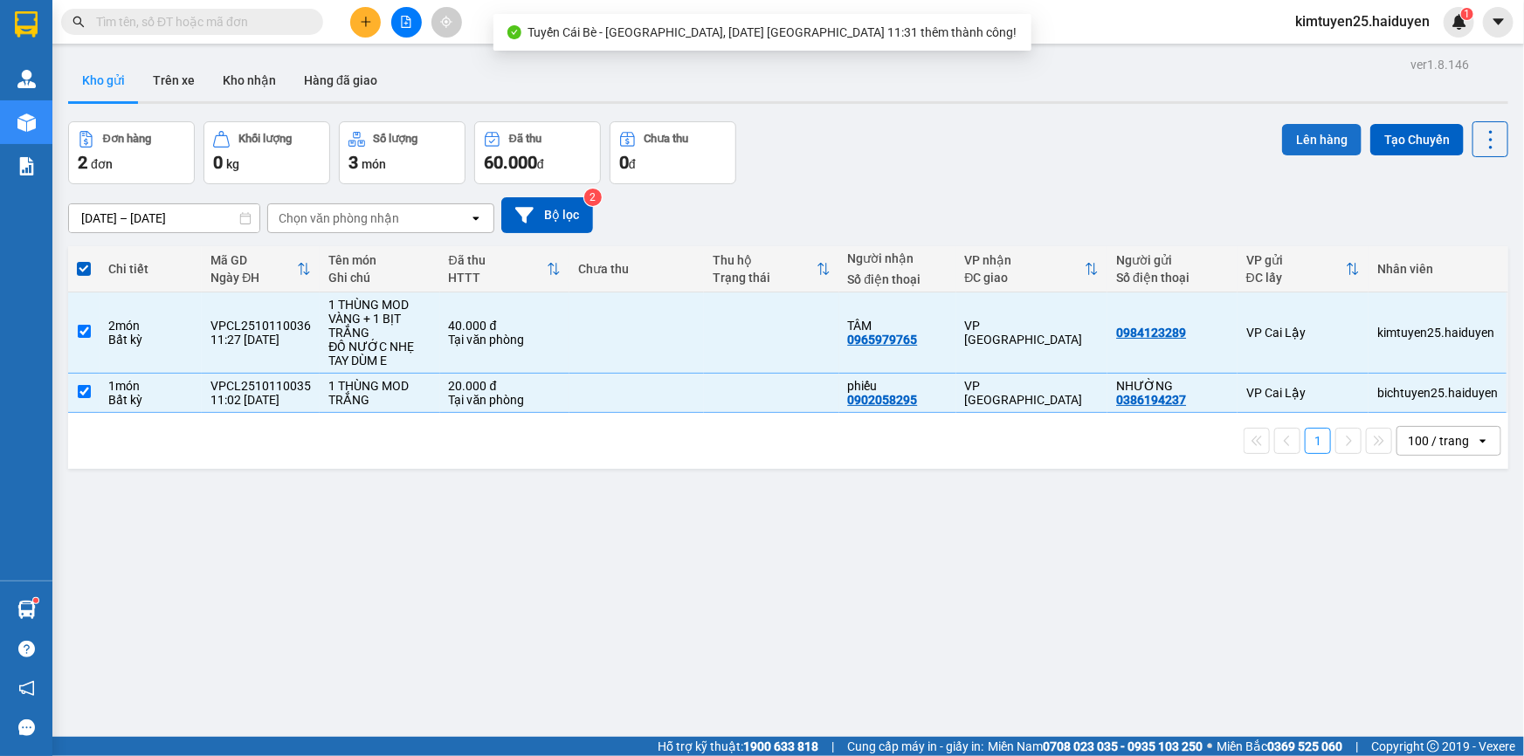
click at [1324, 143] on button "Lên hàng" at bounding box center [1321, 139] width 79 height 31
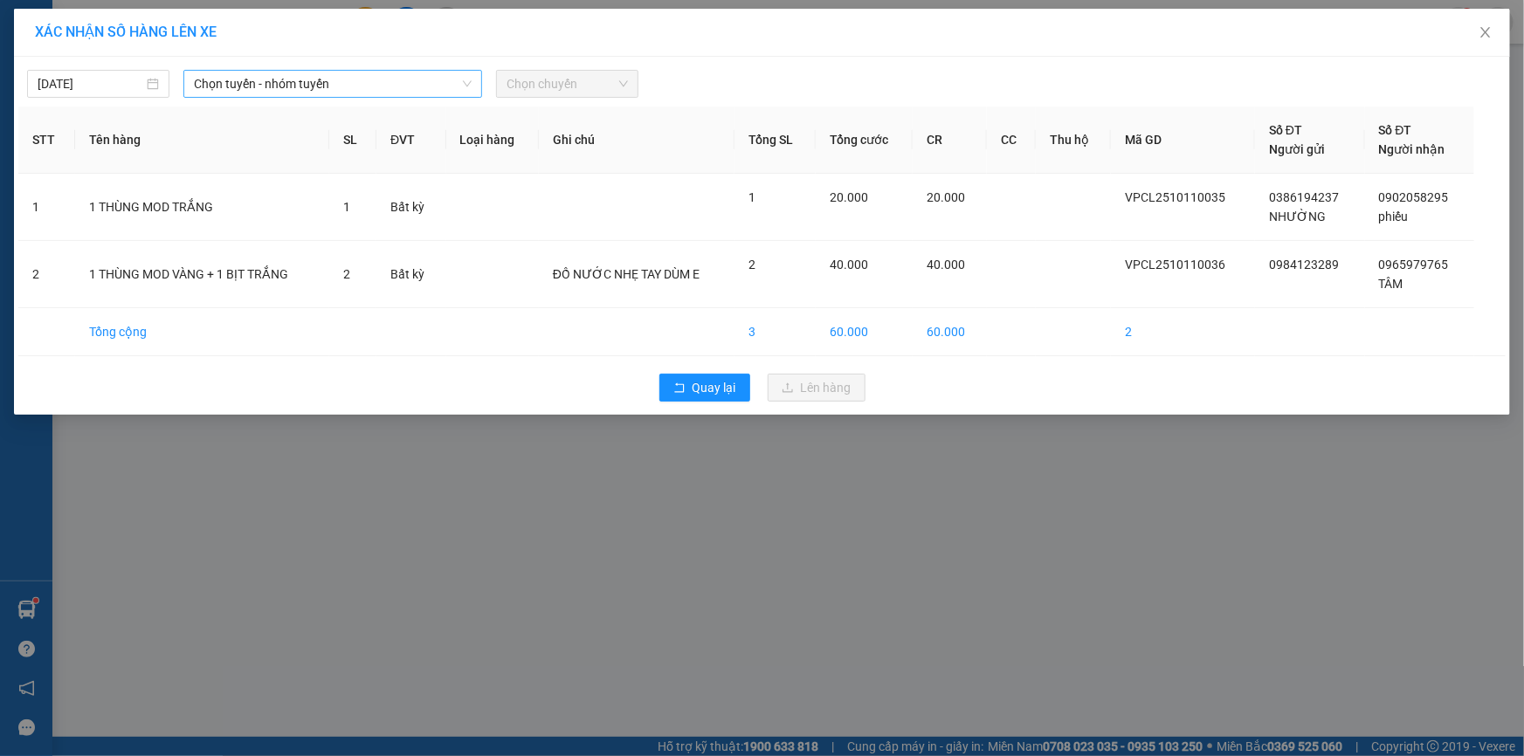
click at [347, 70] on div "Chọn tuyến - nhóm tuyến" at bounding box center [332, 84] width 299 height 28
click at [341, 82] on span "Chọn tuyến - nhóm tuyến" at bounding box center [333, 84] width 278 height 26
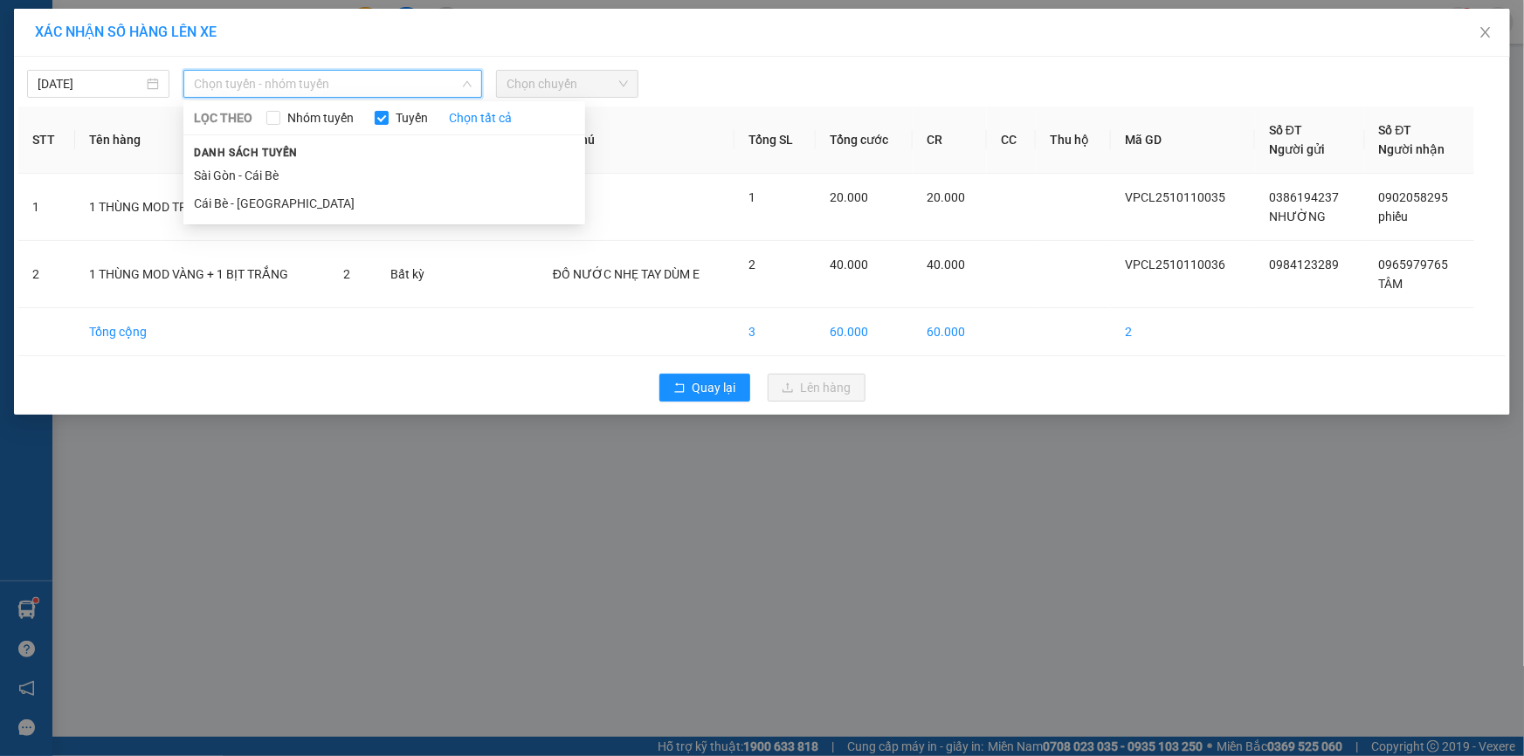
click at [345, 85] on span "Chọn tuyến - nhóm tuyến" at bounding box center [333, 84] width 278 height 26
click at [299, 191] on li "Cái Bè - [GEOGRAPHIC_DATA]" at bounding box center [384, 203] width 402 height 28
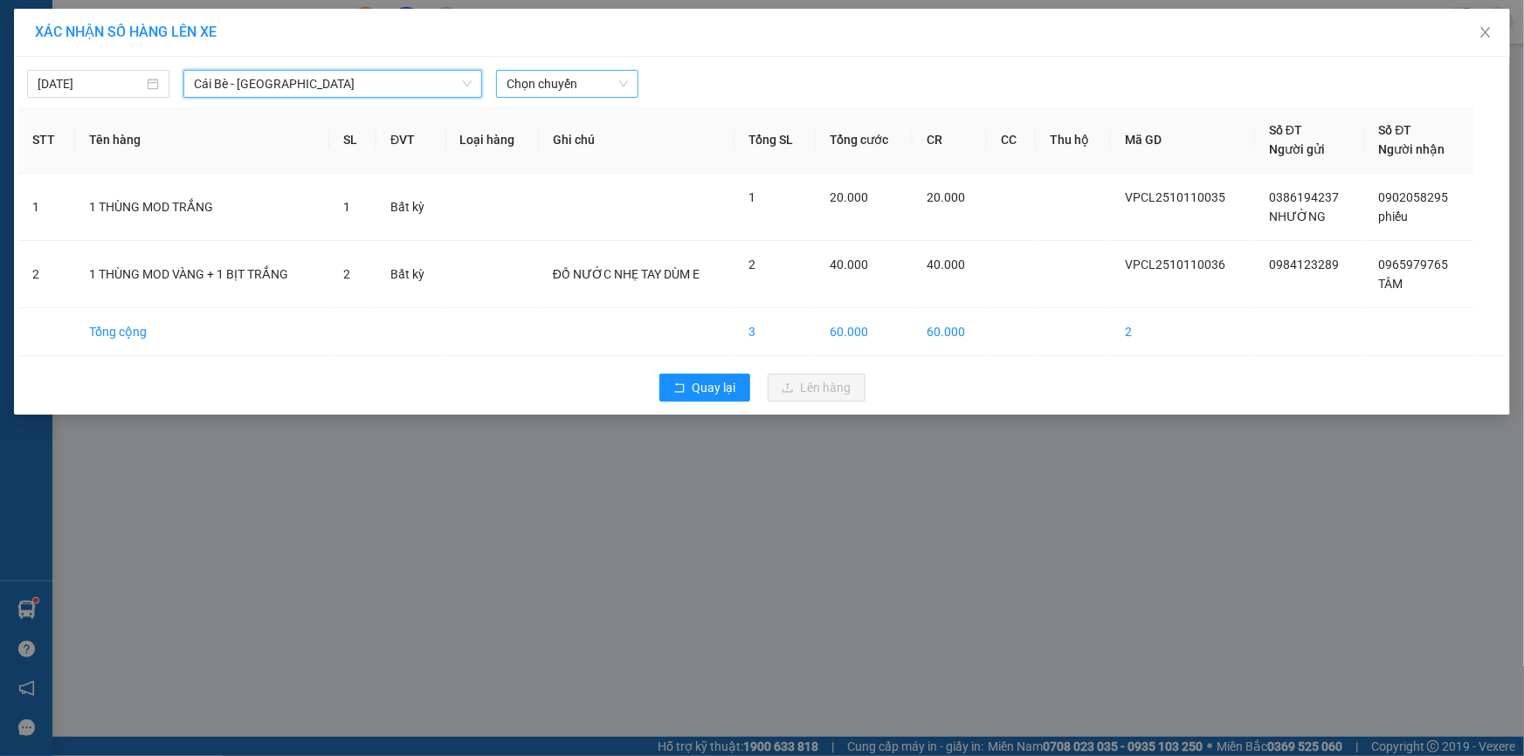
click at [579, 73] on span "Chọn chuyến" at bounding box center [566, 84] width 121 height 26
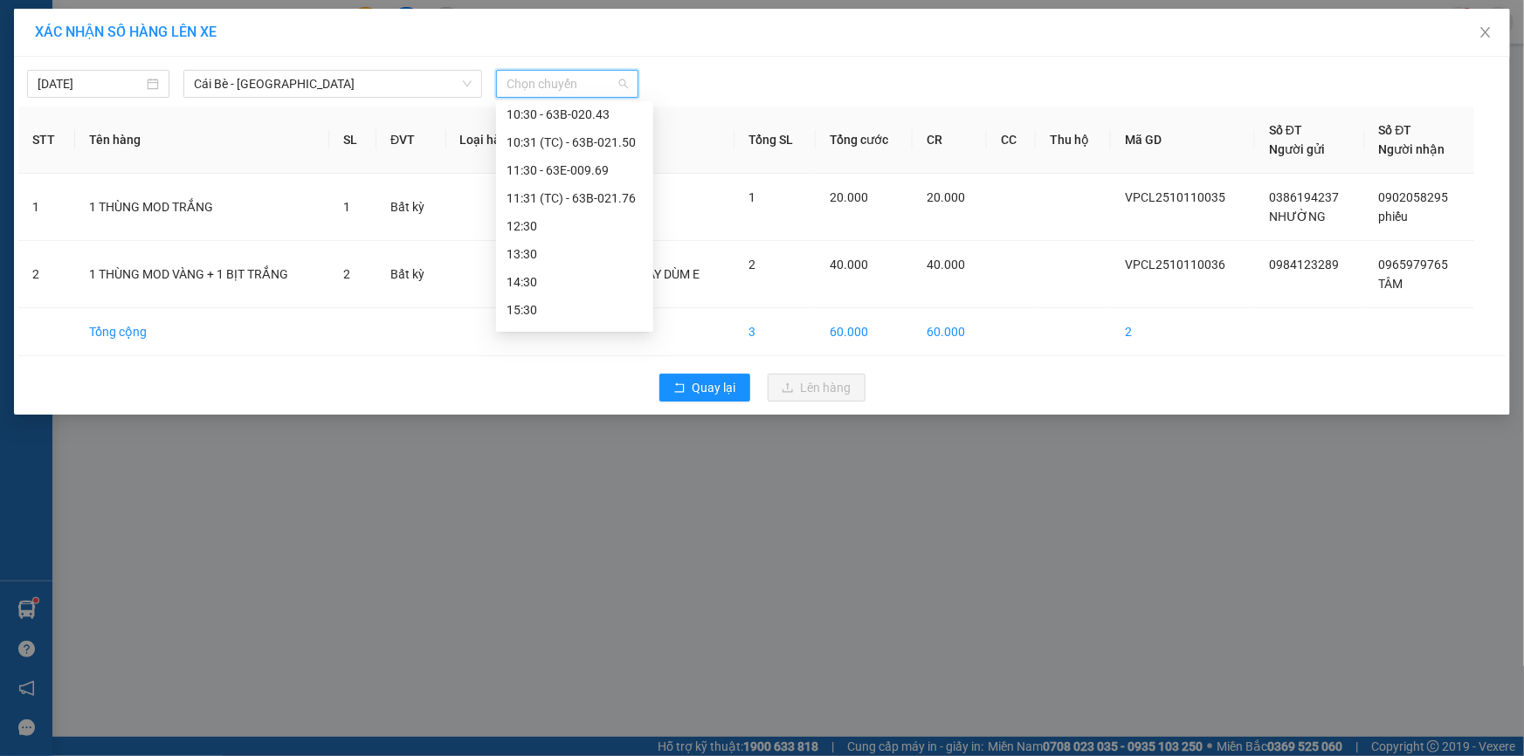
scroll to position [460, 0]
click at [611, 156] on div "11:31 (TC) - 63B-021.76" at bounding box center [574, 161] width 136 height 19
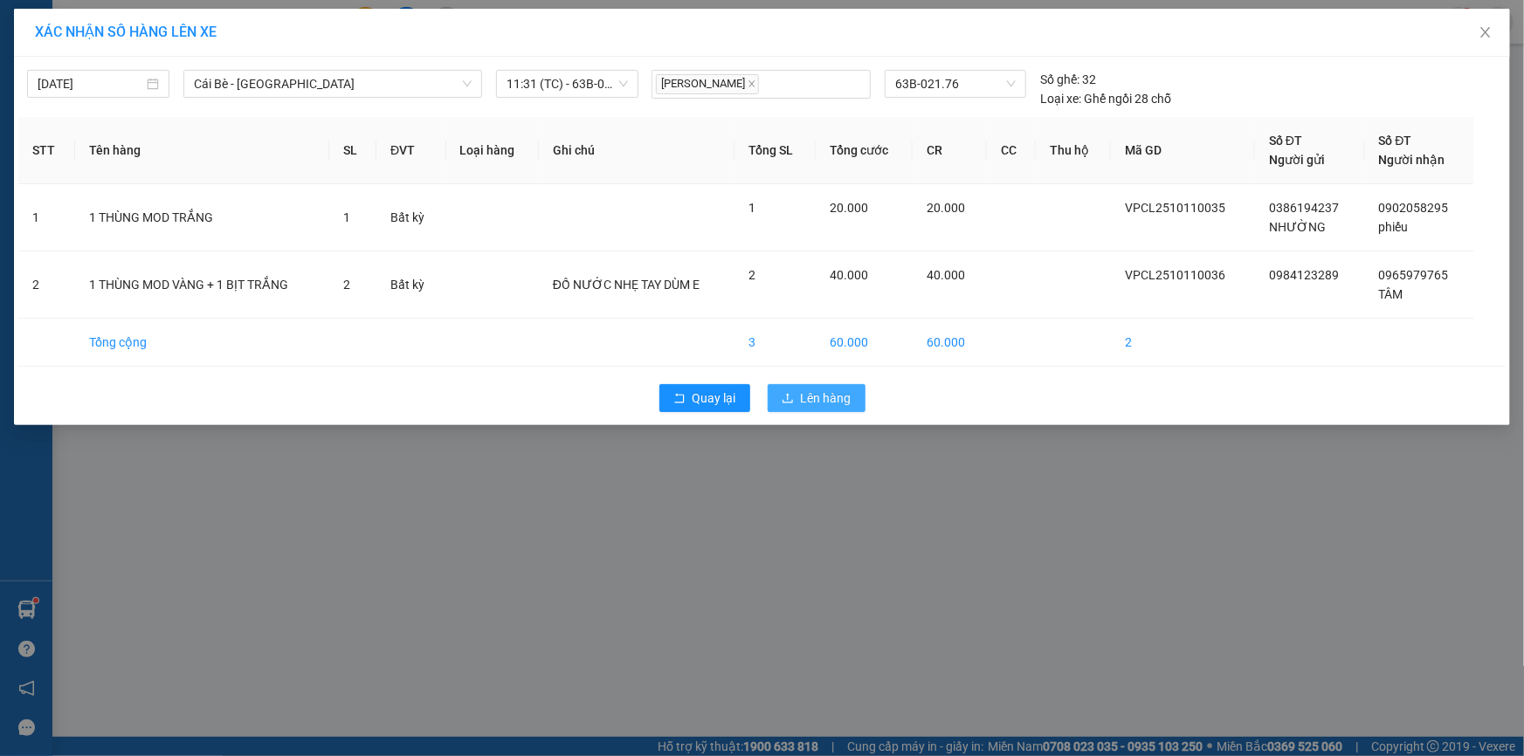
click at [852, 402] on button "Lên hàng" at bounding box center [816, 398] width 98 height 28
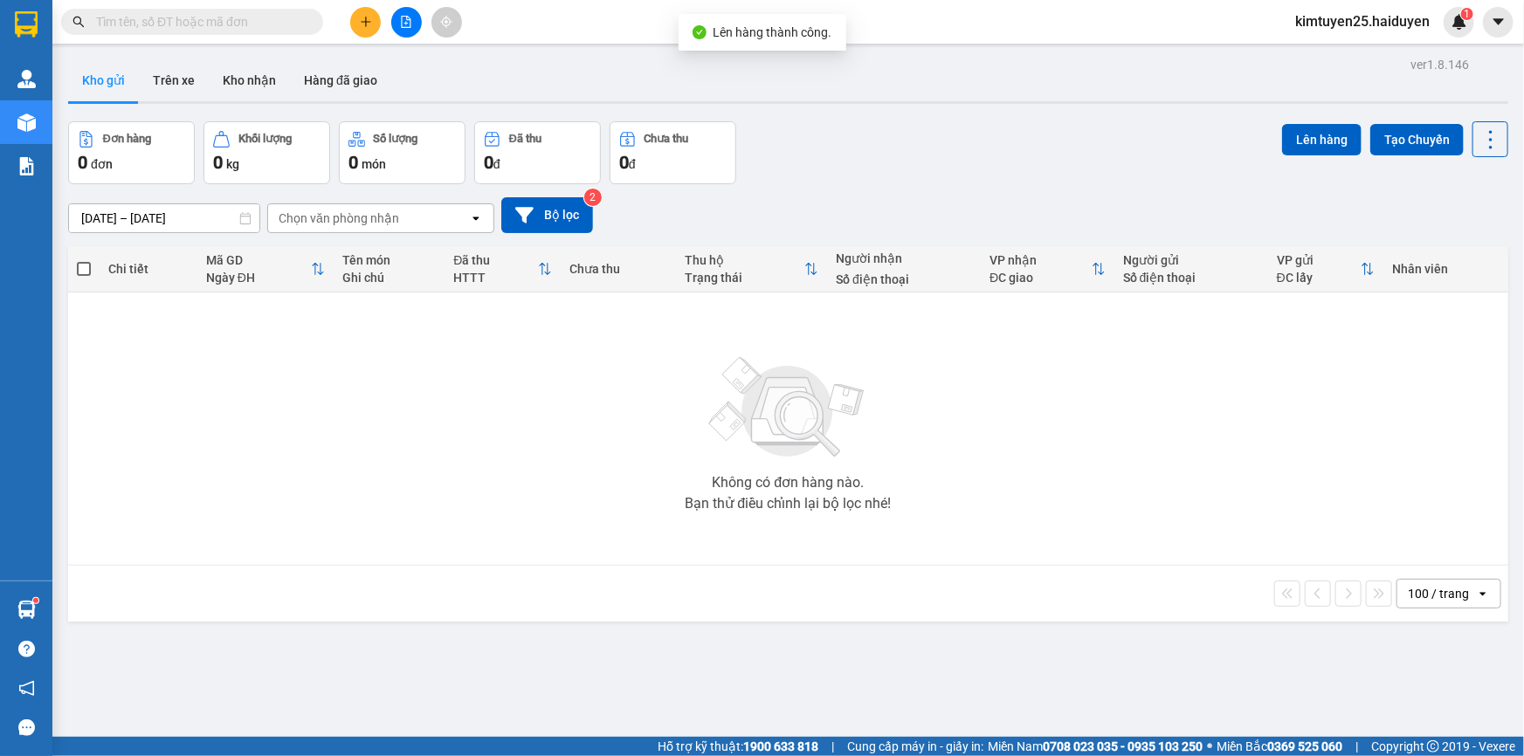
click at [893, 175] on div "Đơn hàng 0 đơn Khối lượng 0 kg Số lượng 0 món Đã thu 0 đ Chưa thu 0 đ Lên hàng …" at bounding box center [788, 152] width 1440 height 63
click at [166, 86] on button "Trên xe" at bounding box center [174, 80] width 70 height 42
